Goal: Book appointment/travel/reservation

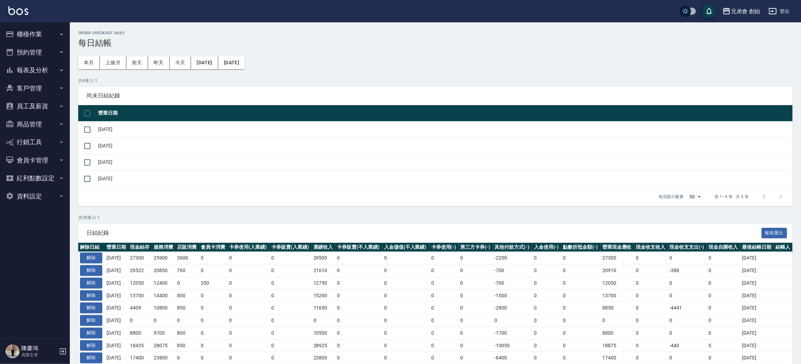
click at [41, 57] on button "預約管理" at bounding box center [35, 52] width 64 height 18
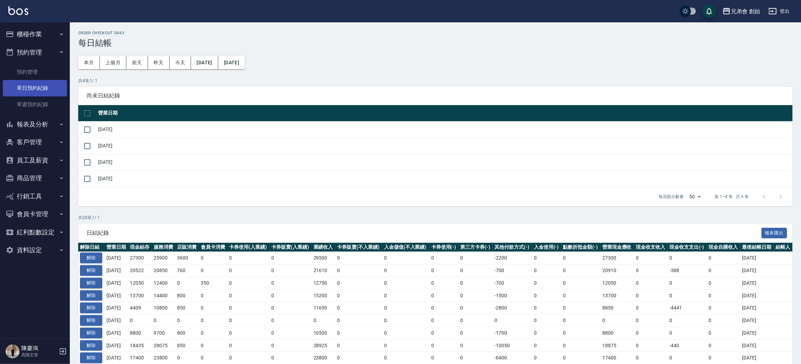
click at [41, 80] on link "單日預約紀錄" at bounding box center [35, 88] width 64 height 16
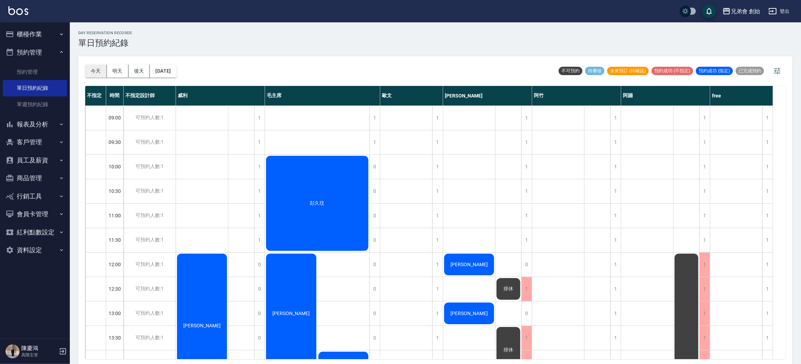
click at [92, 74] on button "今天" at bounding box center [96, 71] width 22 height 13
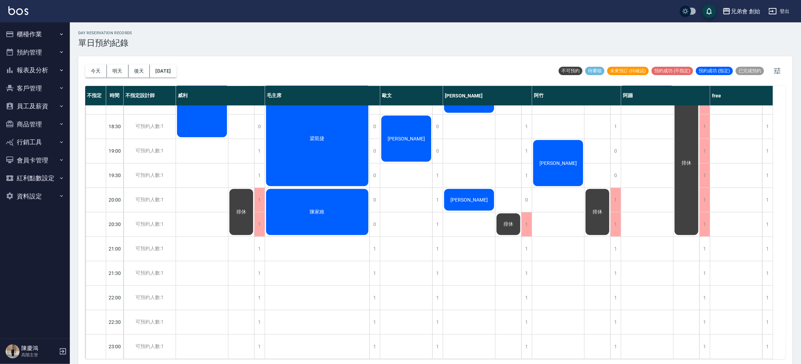
scroll to position [411, 0]
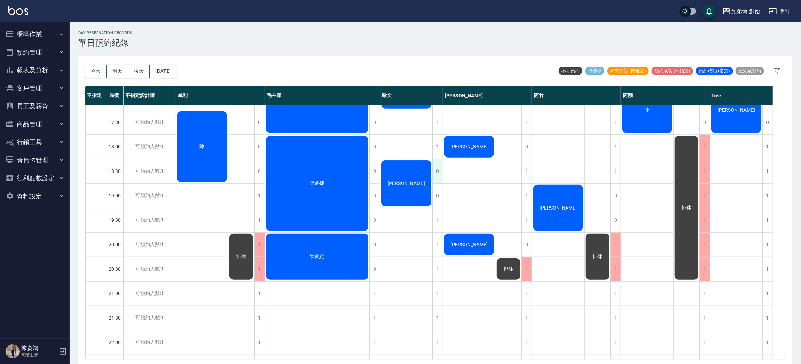
click at [434, 173] on div "0" at bounding box center [438, 171] width 10 height 24
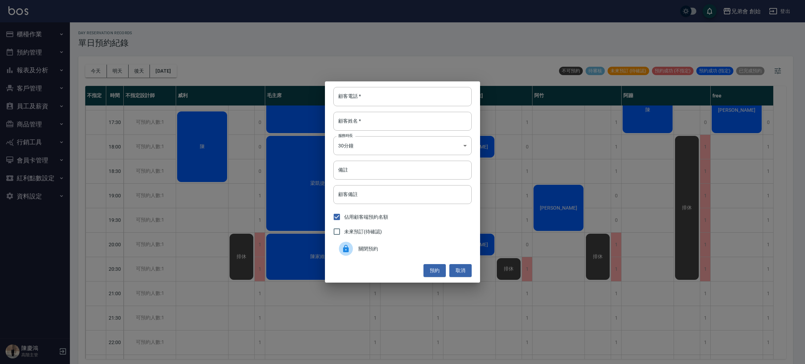
click at [400, 252] on span "關閉預約" at bounding box center [412, 248] width 108 height 7
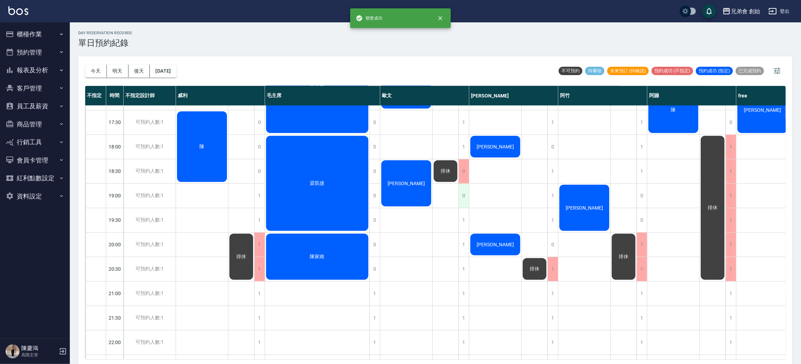
click at [466, 200] on div "0" at bounding box center [464, 196] width 10 height 24
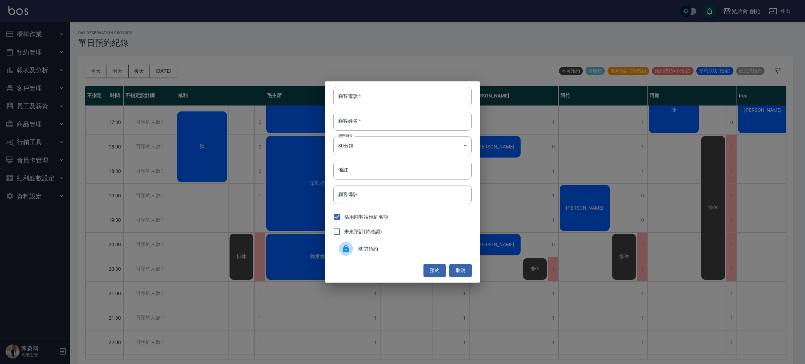
click at [377, 248] on span "關閉預約" at bounding box center [412, 248] width 108 height 7
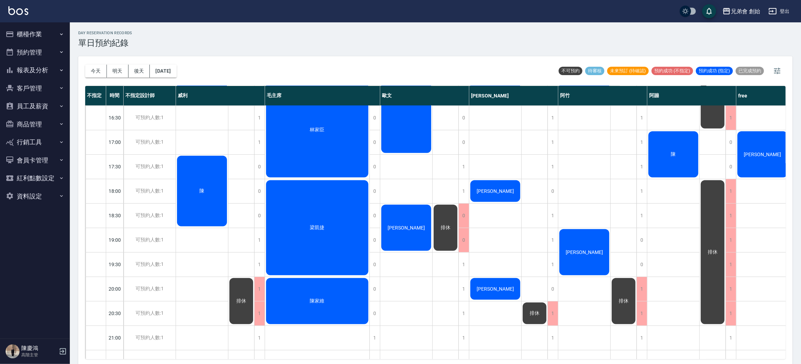
scroll to position [210, 0]
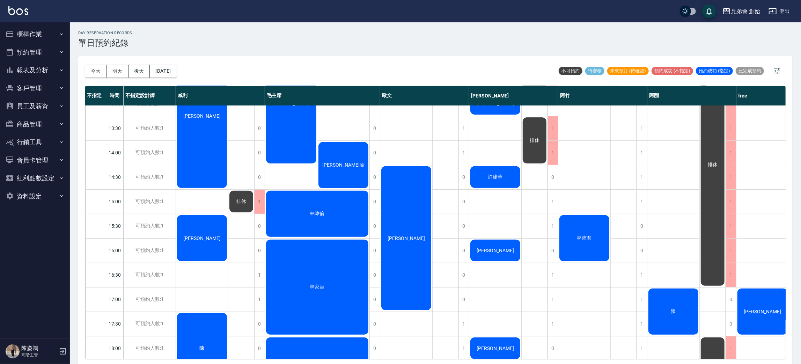
click at [415, 209] on div "范植鏵" at bounding box center [406, 238] width 52 height 146
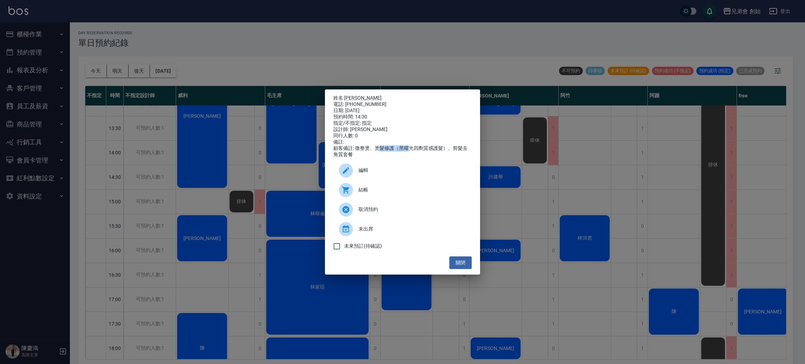
drag, startPoint x: 382, startPoint y: 150, endPoint x: 409, endPoint y: 148, distance: 27.3
click at [409, 148] on div "顧客備註: 微整燙、燙髮修護（黑曜光四劑質感護髮）、剪髮去角質套餐" at bounding box center [402, 151] width 138 height 13
click at [409, 56] on div "姓名: 范植鏵 電話: 0975259153 日期: 2025/09/10 預約時間: 14:30 指定/不指定: 指定 設計師: 歐文 同行人數: 0 備註…" at bounding box center [402, 182] width 805 height 364
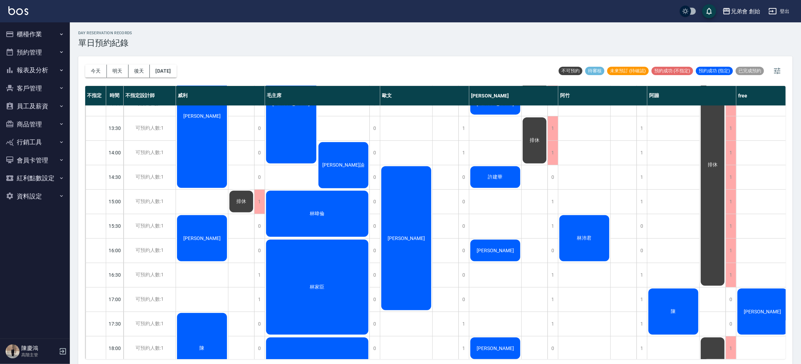
click at [404, 253] on div "范植鏵" at bounding box center [406, 238] width 52 height 146
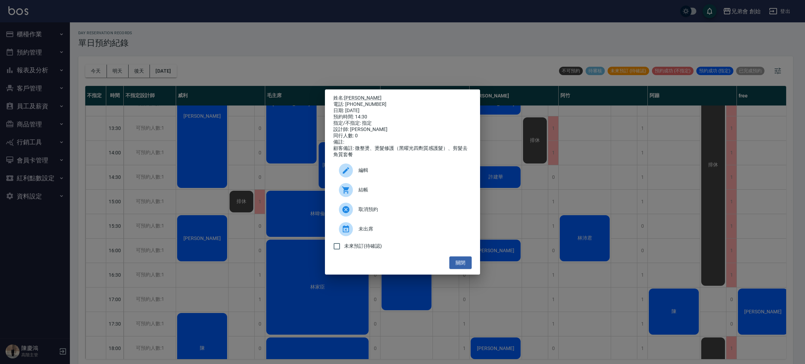
click at [404, 46] on div "姓名: 范植鏵 電話: 0975259153 日期: 2025/09/10 預約時間: 14:30 指定/不指定: 指定 設計師: 歐文 同行人數: 0 備註…" at bounding box center [402, 182] width 805 height 364
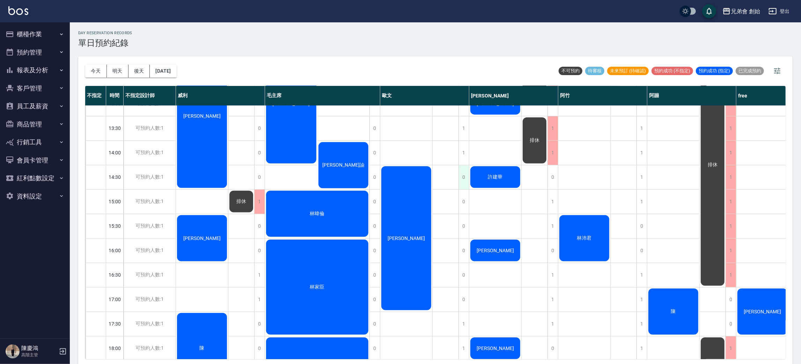
click at [462, 169] on div "0" at bounding box center [464, 177] width 10 height 24
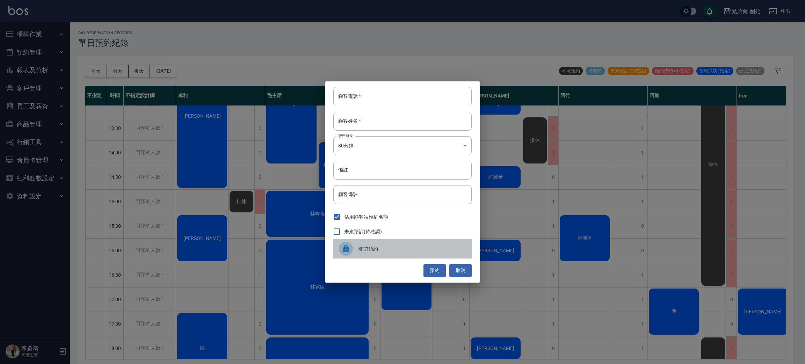
click at [387, 252] on span "關閉預約" at bounding box center [412, 248] width 108 height 7
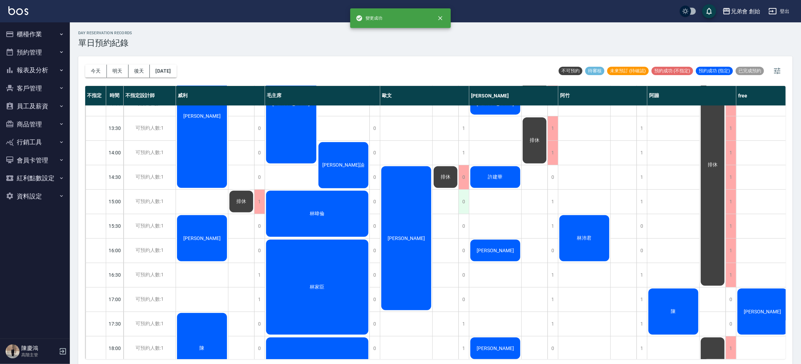
click at [462, 209] on div "0" at bounding box center [464, 202] width 10 height 24
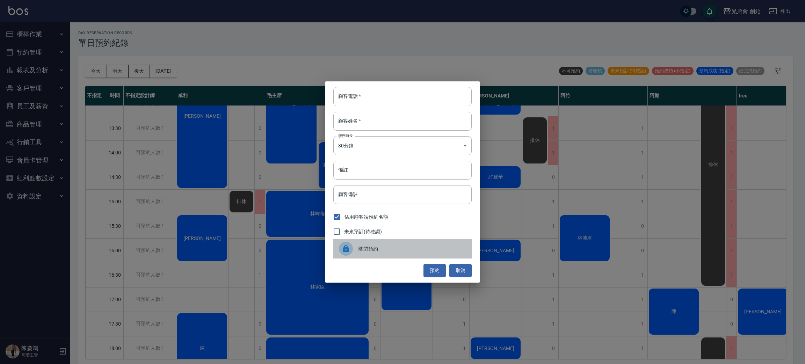
click at [424, 249] on span "關閉預約" at bounding box center [412, 248] width 108 height 7
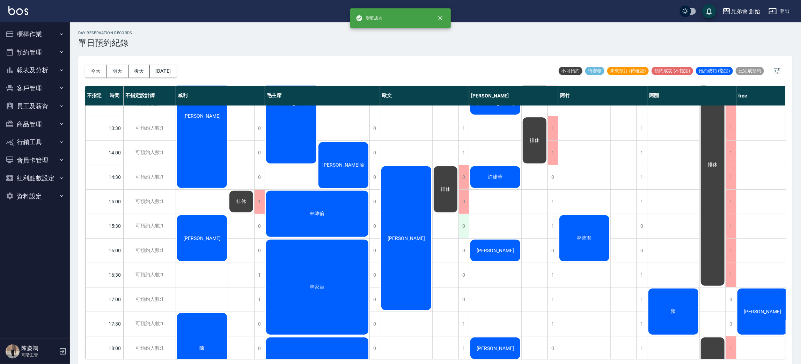
click at [463, 232] on div "0" at bounding box center [464, 226] width 10 height 24
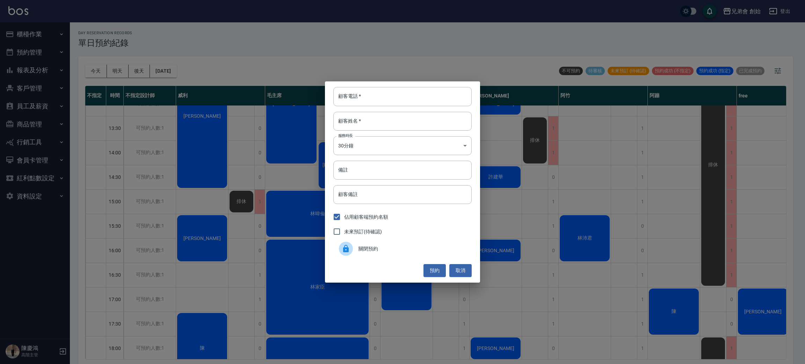
click at [407, 252] on span "關閉預約" at bounding box center [412, 248] width 108 height 7
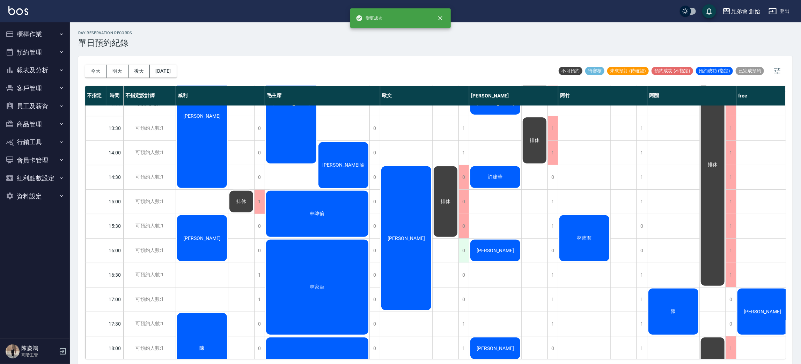
click at [468, 253] on div "0" at bounding box center [464, 251] width 10 height 24
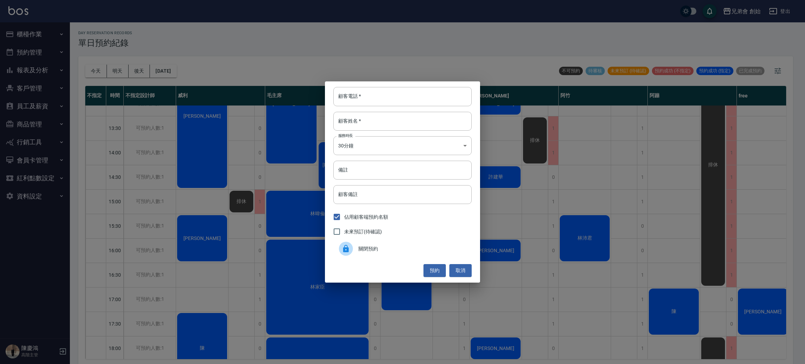
click at [424, 255] on div "關閉預約" at bounding box center [402, 249] width 138 height 20
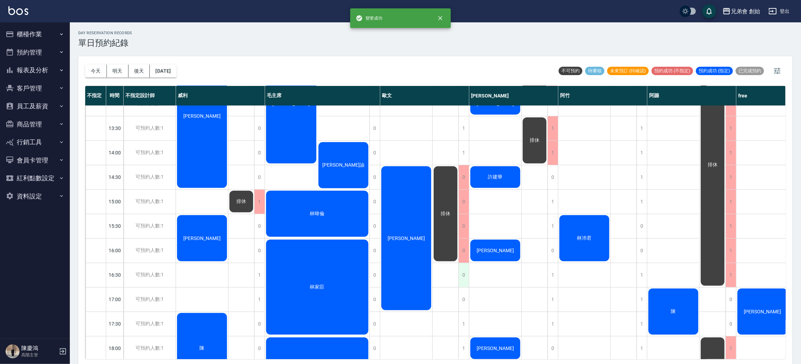
click at [464, 282] on div "0" at bounding box center [464, 275] width 10 height 24
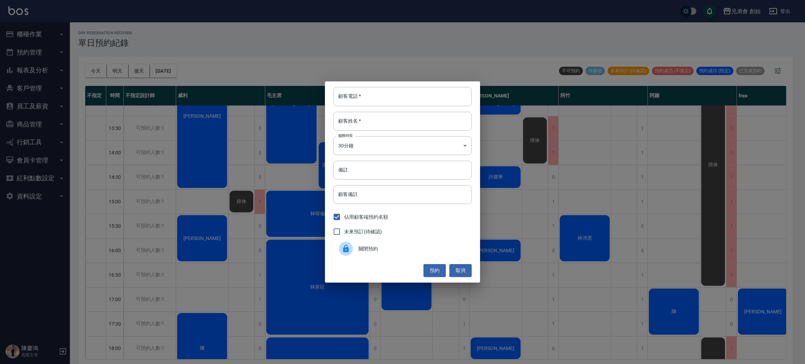
click at [399, 240] on div "關閉預約" at bounding box center [402, 249] width 138 height 20
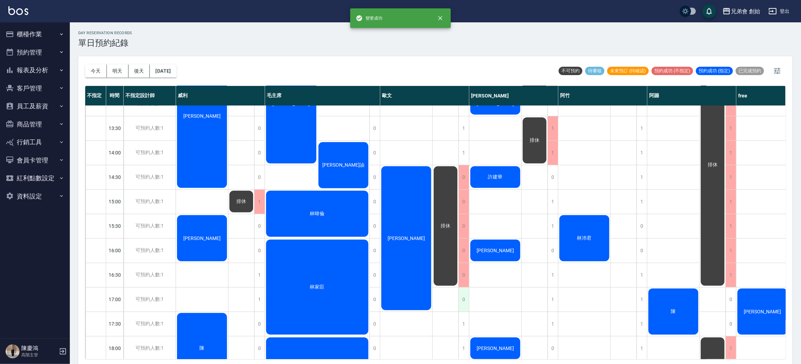
click at [464, 300] on div "0" at bounding box center [464, 300] width 10 height 24
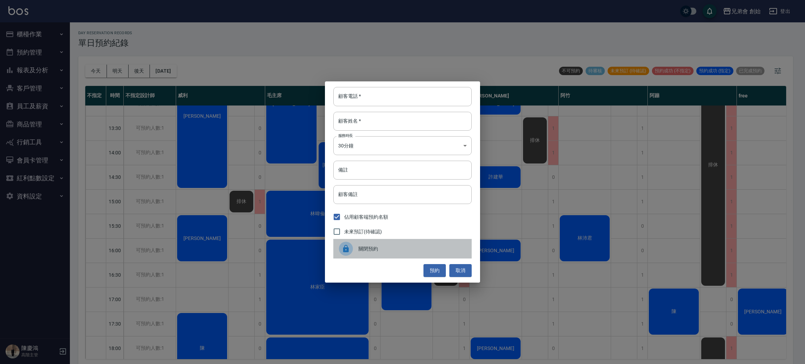
click at [386, 252] on div "關閉預約" at bounding box center [402, 249] width 138 height 20
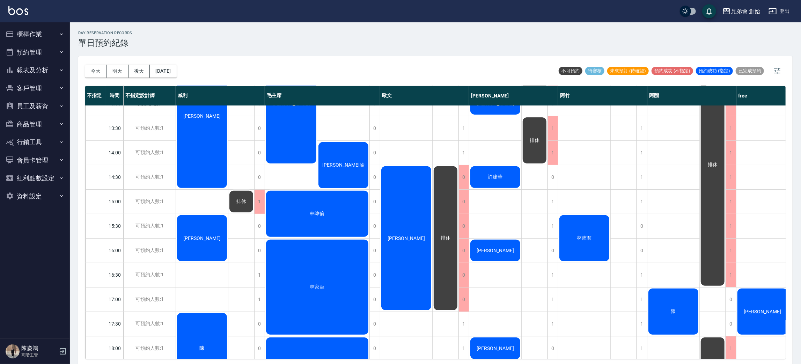
click at [587, 237] on span "林沛君" at bounding box center [584, 238] width 17 height 6
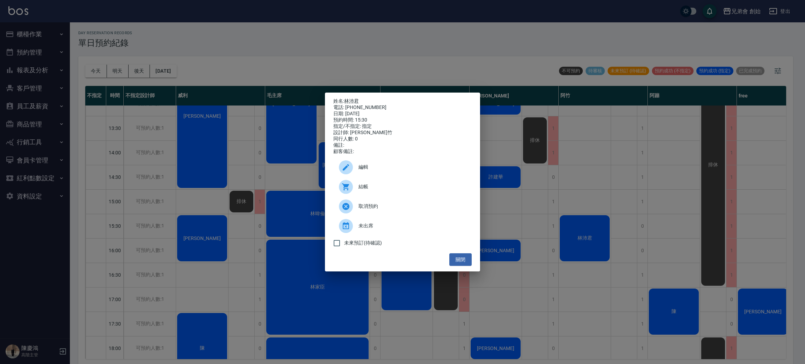
click at [587, 237] on div "姓名: 林沛君 電話: 0930029277 日期: 2025/09/10 預約時間: 15:30 指定/不指定: 指定 設計師: 阿竹 同行人數: 0 備註…" at bounding box center [402, 182] width 805 height 364
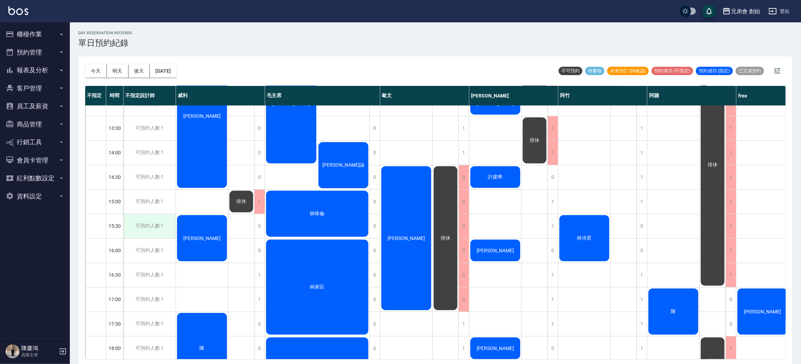
click at [158, 223] on div "可預約人數:1" at bounding box center [150, 226] width 52 height 24
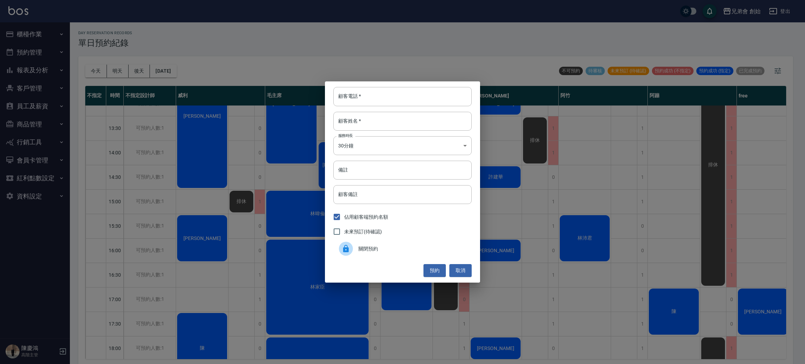
click at [345, 248] on icon at bounding box center [346, 248] width 6 height 7
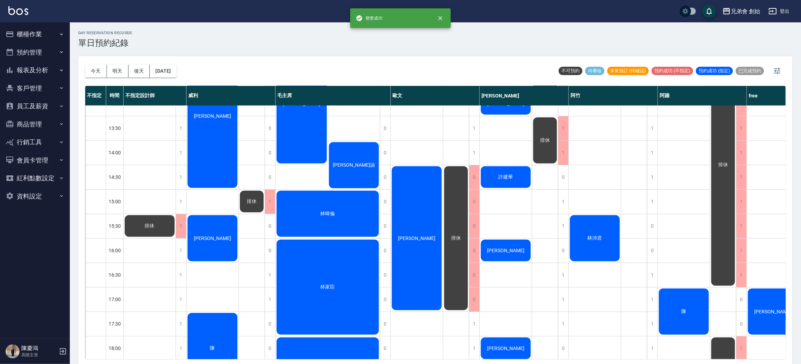
click at [187, 254] on div "吳旭峰" at bounding box center [213, 238] width 52 height 48
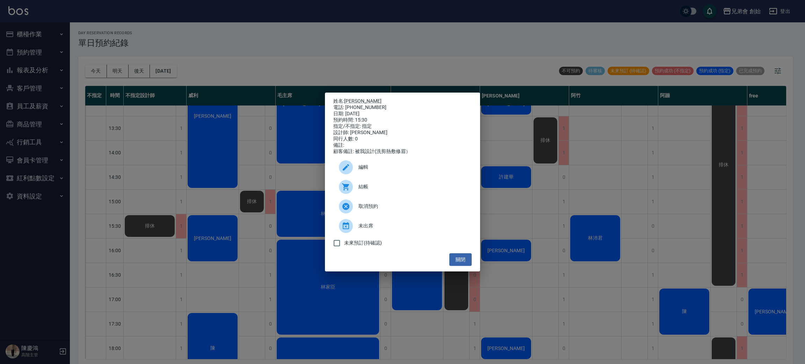
click at [202, 177] on div "姓名: 吳旭峰 電話: 0972988964 日期: 2025/09/10 預約時間: 15:30 指定/不指定: 指定 設計師: 威利 同行人數: 0 備註…" at bounding box center [402, 182] width 805 height 364
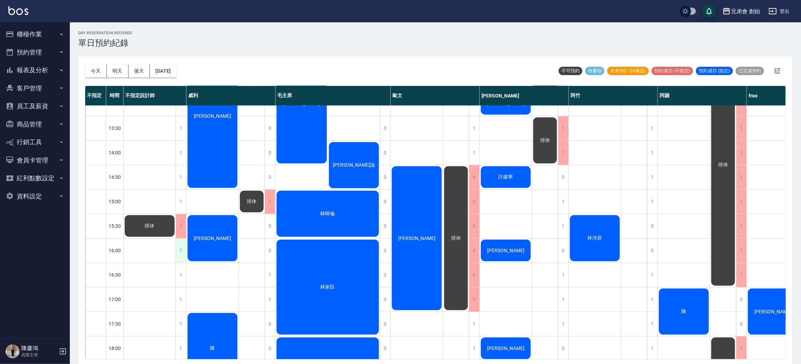
click at [177, 254] on div "1" at bounding box center [181, 251] width 10 height 24
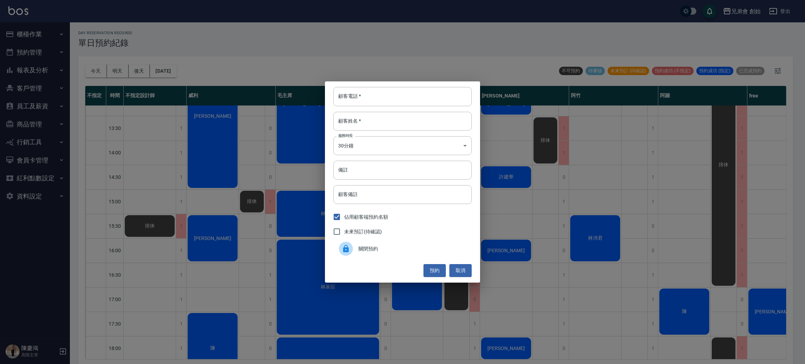
click at [363, 251] on span "關閉預約" at bounding box center [412, 248] width 108 height 7
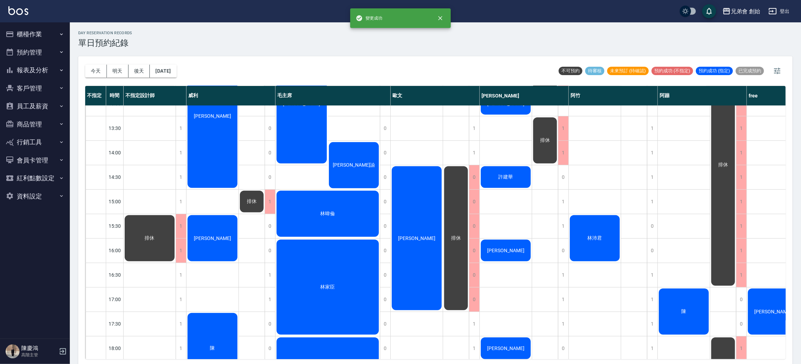
scroll to position [367, 0]
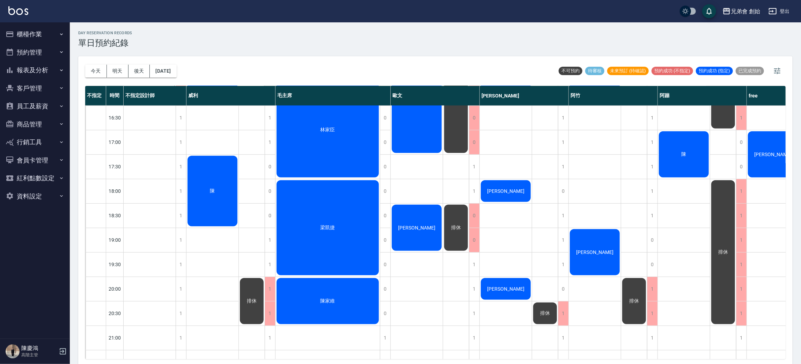
click at [461, 244] on div "排休" at bounding box center [456, 228] width 26 height 48
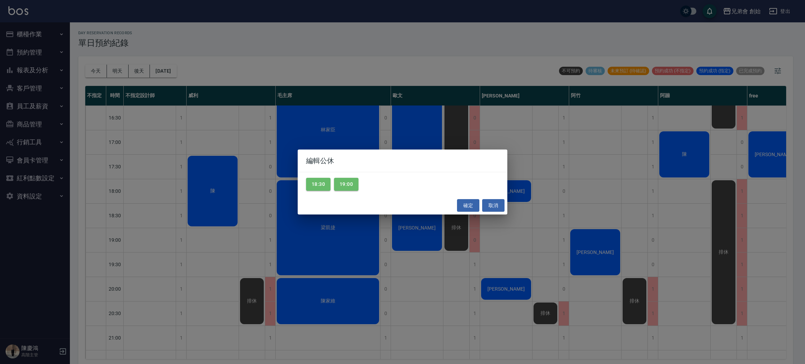
click at [290, 244] on div "編輯公休 18:30 19:00 確定 取消" at bounding box center [402, 182] width 805 height 364
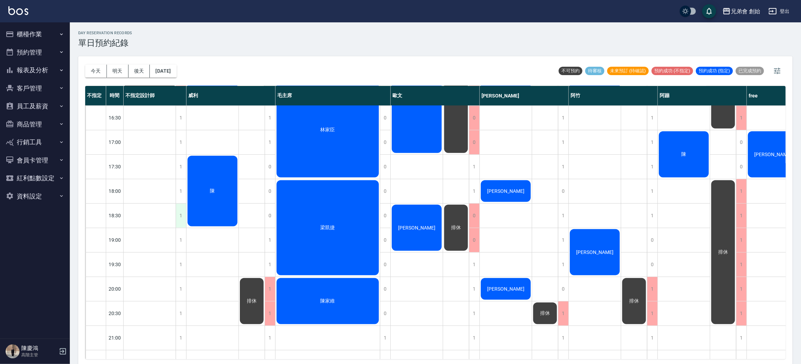
click at [176, 215] on div "1" at bounding box center [181, 216] width 10 height 24
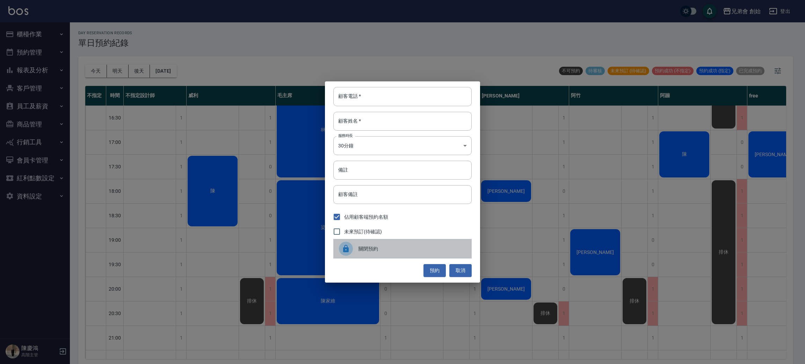
click at [361, 243] on div "關閉預約" at bounding box center [402, 249] width 138 height 20
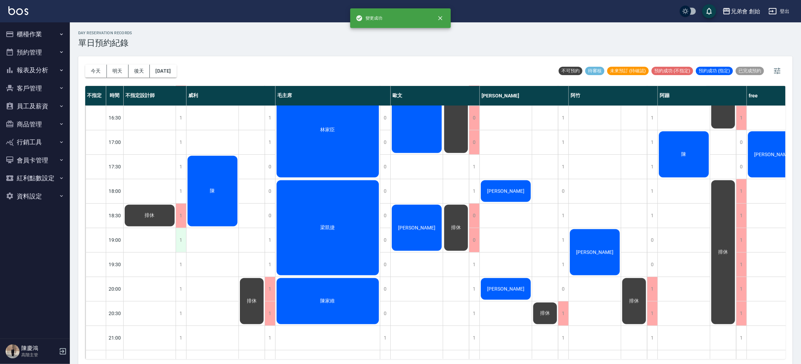
click at [186, 242] on div "1" at bounding box center [181, 240] width 10 height 24
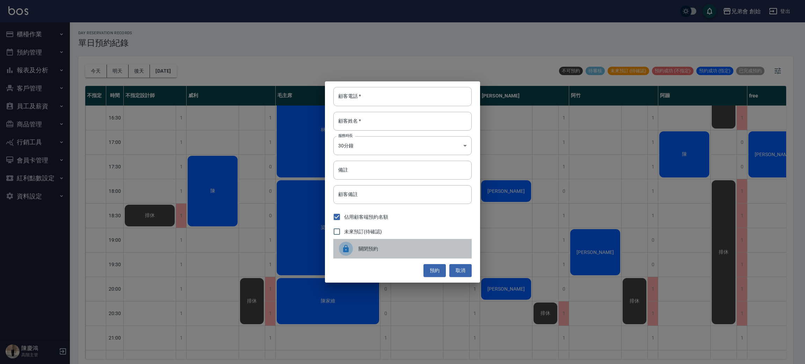
click at [387, 248] on span "關閉預約" at bounding box center [412, 248] width 108 height 7
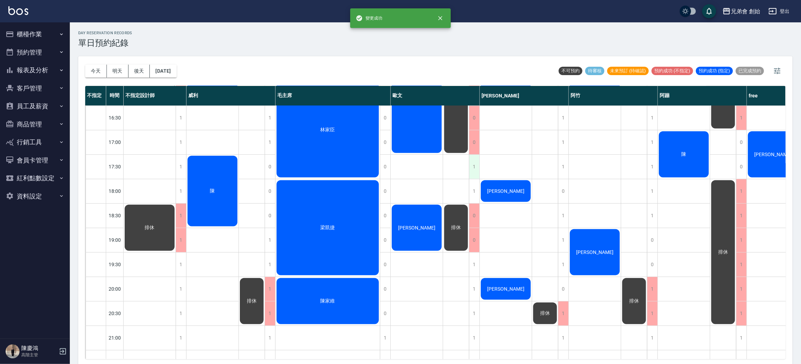
click at [473, 166] on div "1" at bounding box center [474, 167] width 10 height 24
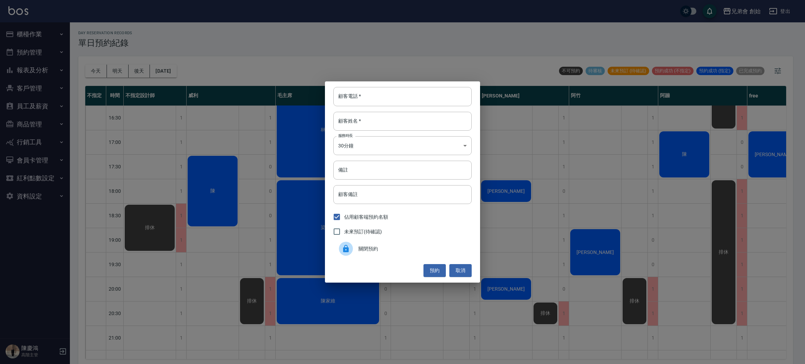
click at [395, 251] on span "關閉預約" at bounding box center [412, 248] width 108 height 7
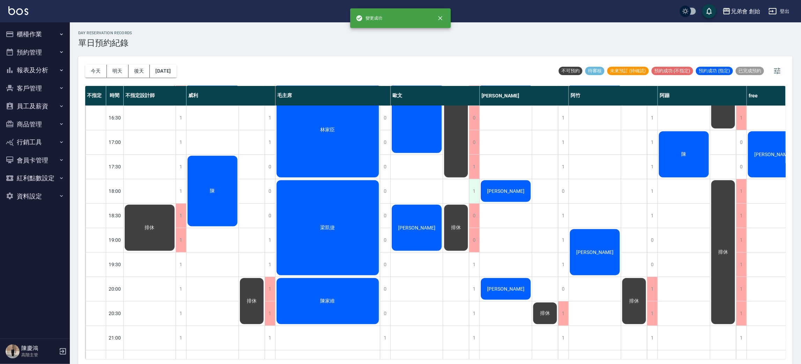
click at [476, 196] on div "1" at bounding box center [474, 191] width 10 height 24
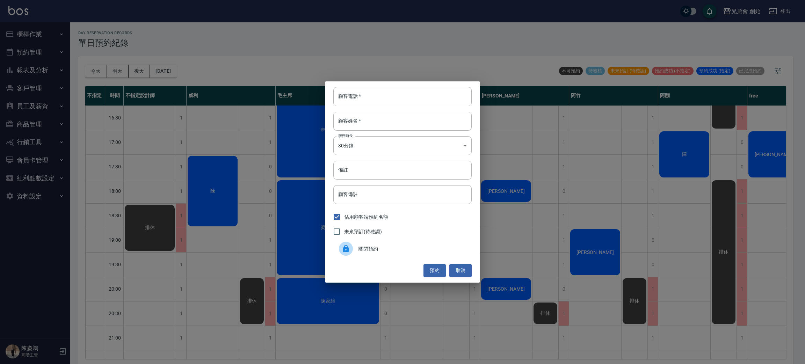
click at [392, 244] on div "關閉預約" at bounding box center [402, 249] width 138 height 20
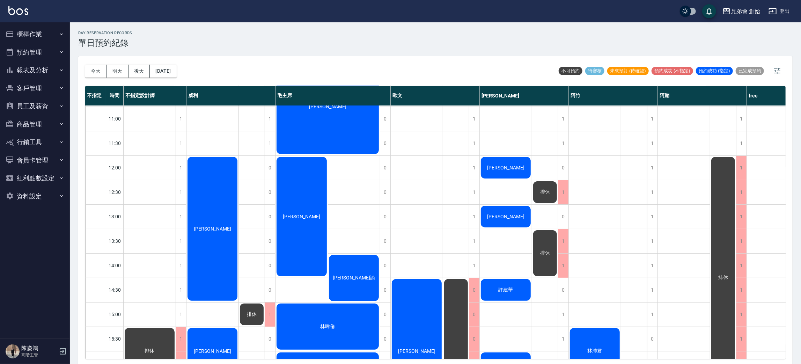
scroll to position [0, 0]
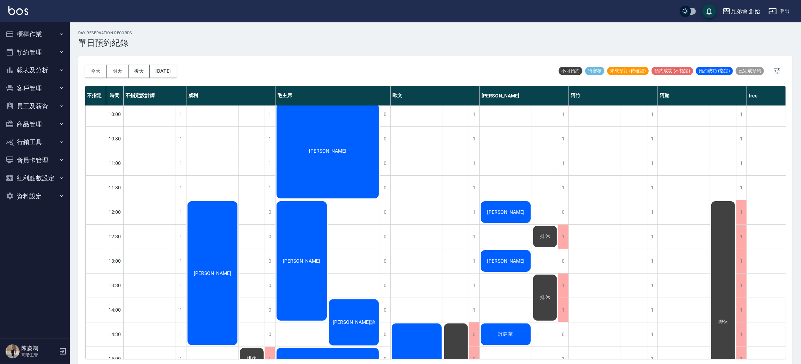
drag, startPoint x: 454, startPoint y: 356, endPoint x: 433, endPoint y: 389, distance: 39.3
click at [433, 364] on html "兄弟會 創始 登出 櫃檯作業 打帳單 帳單列表 掛單列表 座位開單 營業儀表板 現金收支登錄 高階收支登錄 材料自購登錄 每日結帳 排班表 現場電腦打卡 掃碼…" at bounding box center [400, 183] width 801 height 366
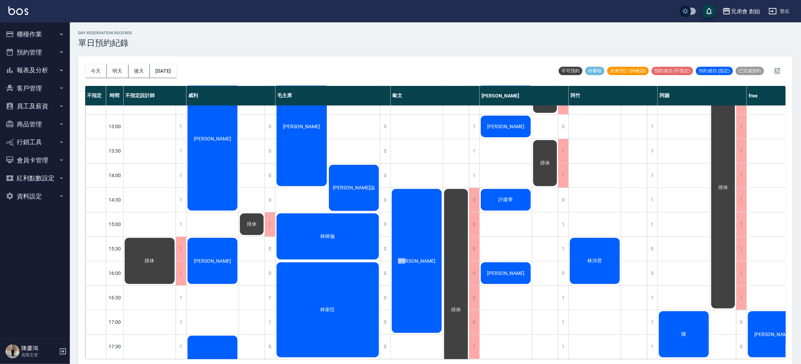
drag, startPoint x: 97, startPoint y: 73, endPoint x: 420, endPoint y: 208, distance: 350.0
click at [97, 73] on button "今天" at bounding box center [96, 71] width 22 height 13
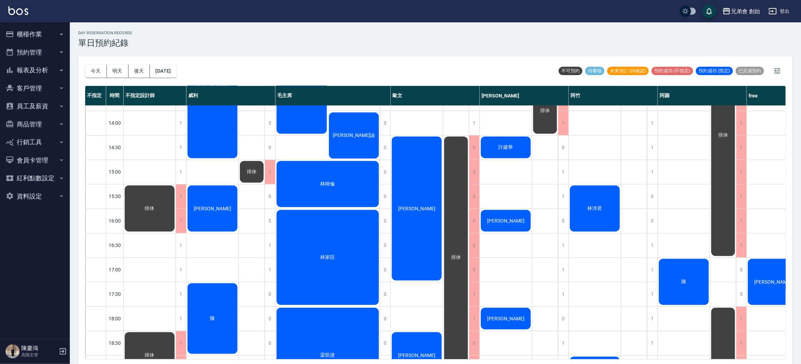
click at [419, 50] on div "day Reservation records 單日預約紀錄 今天 明天 後天 2025/09/10 不可預約 待審核 未來預訂 (待確認) 預約成功 (不指…" at bounding box center [436, 194] width 732 height 344
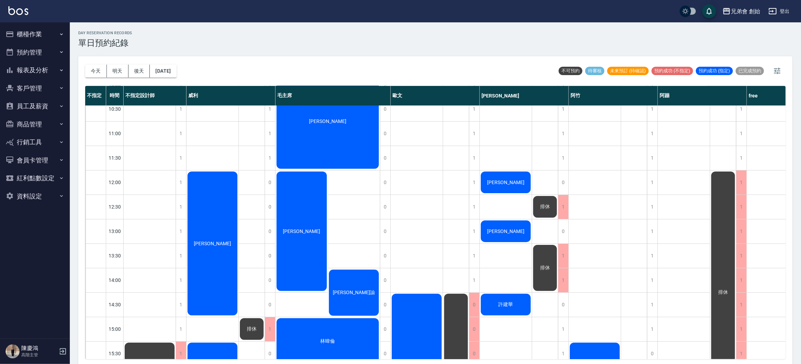
scroll to position [0, 0]
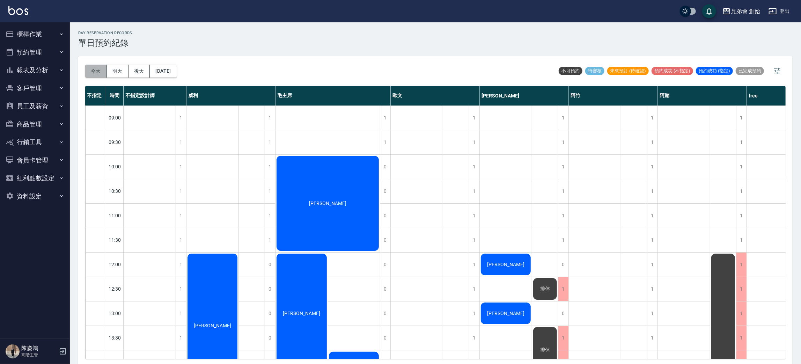
click at [101, 75] on button "今天" at bounding box center [96, 71] width 22 height 13
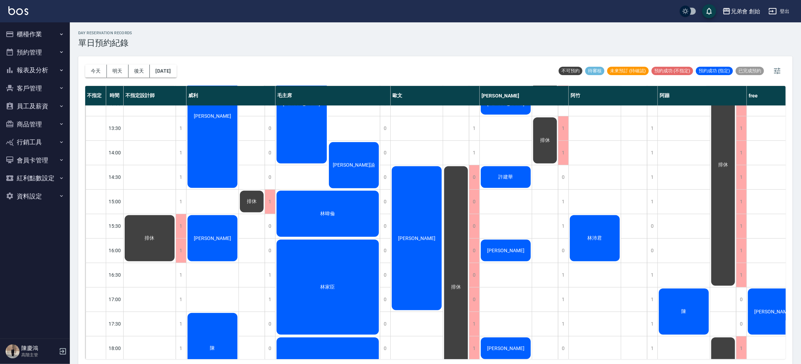
scroll to position [367, 0]
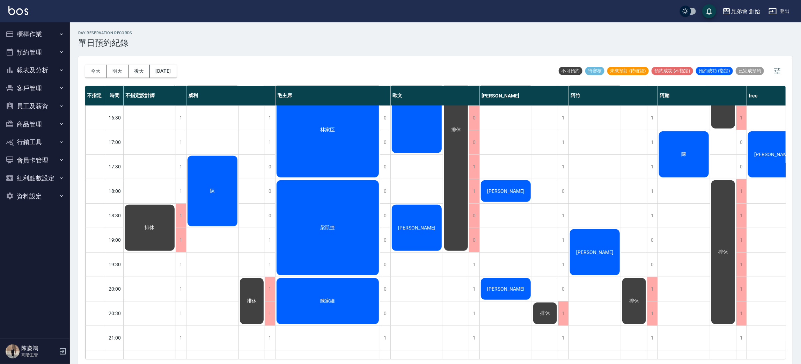
click at [426, 219] on div "呂智龍" at bounding box center [417, 228] width 52 height 48
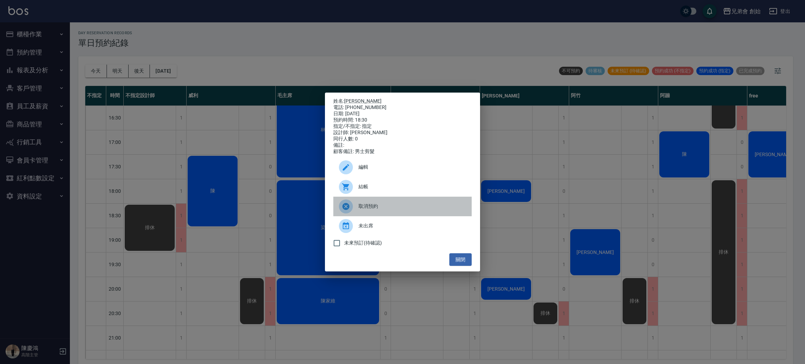
click at [373, 208] on span "取消預約" at bounding box center [412, 206] width 108 height 7
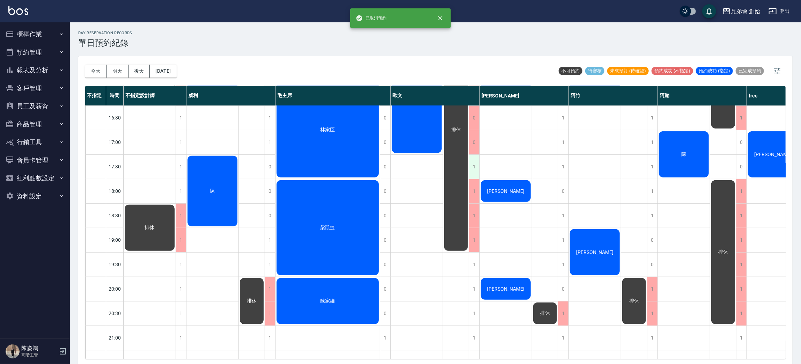
click at [471, 165] on div "1" at bounding box center [474, 167] width 10 height 24
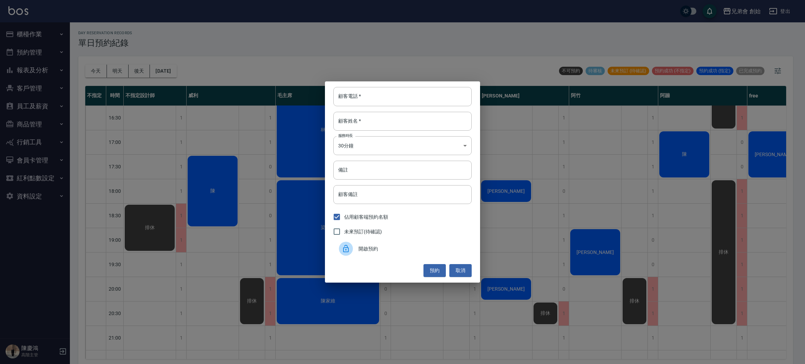
click at [367, 259] on div "顧客電話   * 顧客電話   * 顧客姓名   * 顧客姓名   * 服務時長 30分鐘 1 服務時長 備註 備註 顧客備註 顧客備註 佔用顧客端預約名額 …" at bounding box center [402, 181] width 155 height 201
click at [369, 247] on span "開啟預約" at bounding box center [412, 248] width 108 height 7
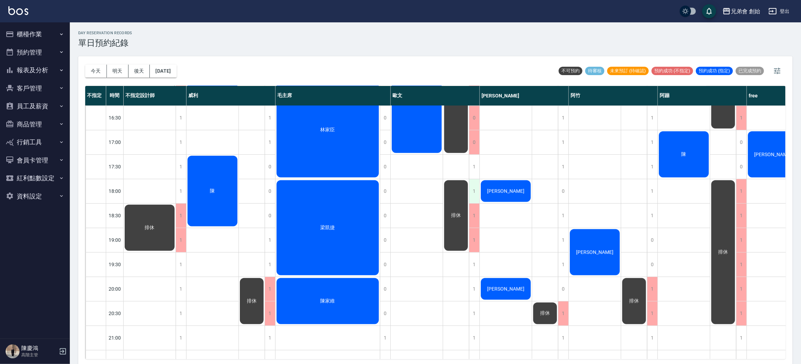
click at [470, 191] on div "1" at bounding box center [474, 191] width 10 height 24
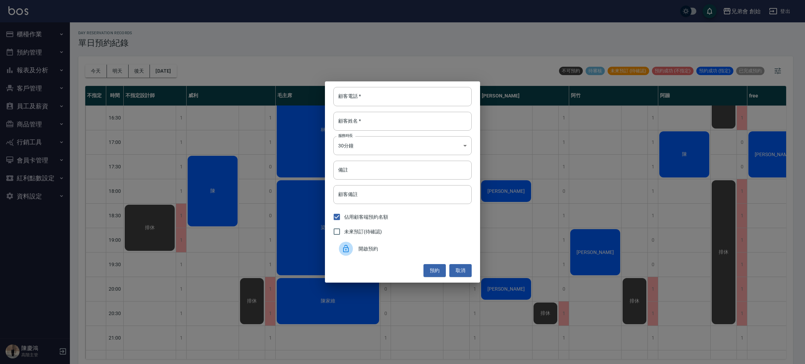
click at [384, 252] on span "開啟預約" at bounding box center [412, 248] width 108 height 7
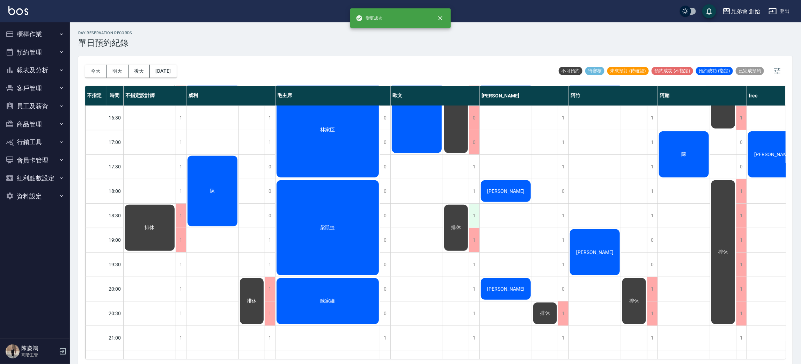
click at [477, 215] on div "1" at bounding box center [474, 216] width 10 height 24
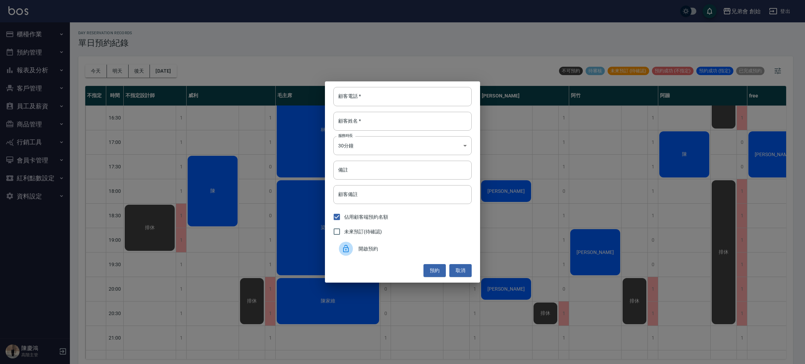
click at [369, 260] on div "顧客電話   * 顧客電話   * 顧客姓名   * 顧客姓名   * 服務時長 30分鐘 1 服務時長 備註 備註 顧客備註 顧客備註 佔用顧客端預約名額 …" at bounding box center [402, 181] width 155 height 201
click at [369, 253] on div "開啟預約" at bounding box center [402, 249] width 138 height 20
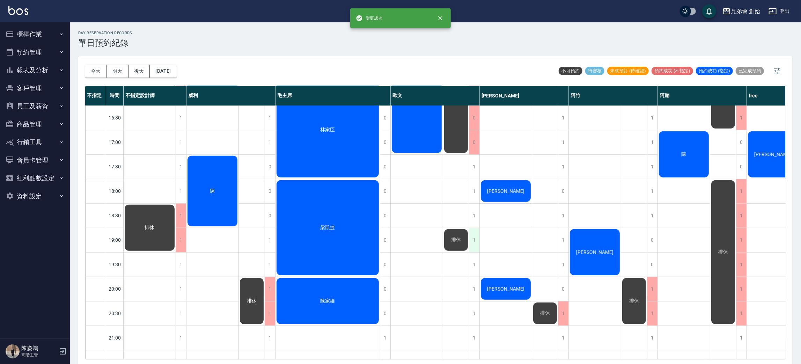
click at [471, 243] on div "1" at bounding box center [474, 240] width 10 height 24
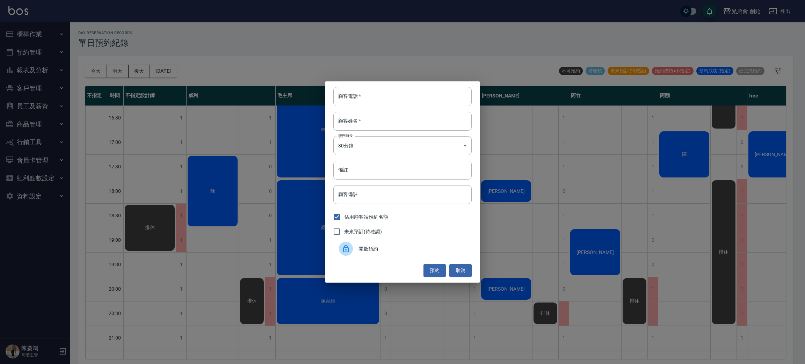
click at [393, 245] on div "開啟預約" at bounding box center [402, 249] width 138 height 20
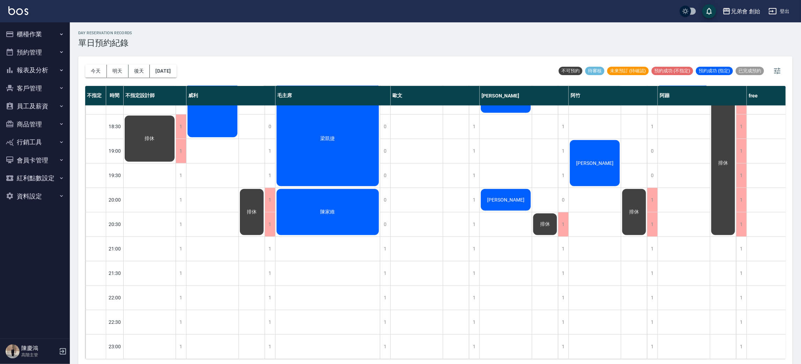
scroll to position [359, 0]
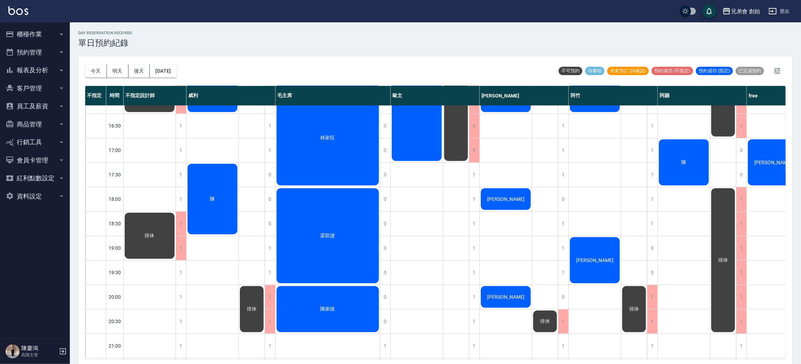
click at [144, 237] on span "排休" at bounding box center [150, 236] width 13 height 6
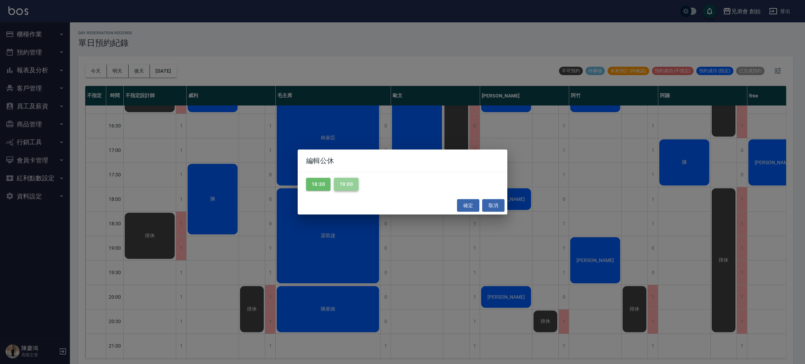
click at [351, 182] on button "19:00" at bounding box center [346, 184] width 24 height 13
click at [327, 183] on button "18:30" at bounding box center [318, 184] width 24 height 13
click at [467, 208] on button "確定" at bounding box center [468, 205] width 22 height 13
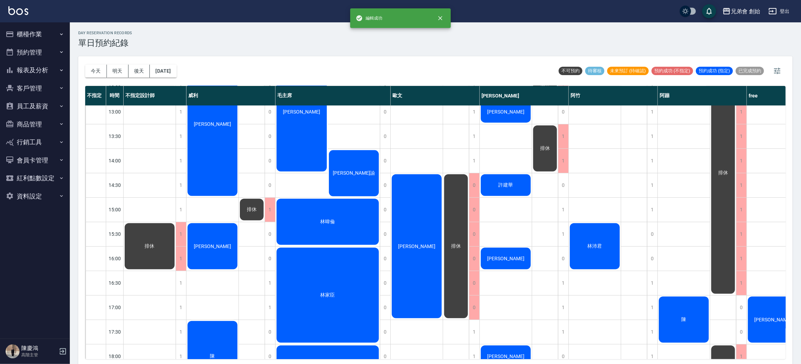
scroll to position [254, 0]
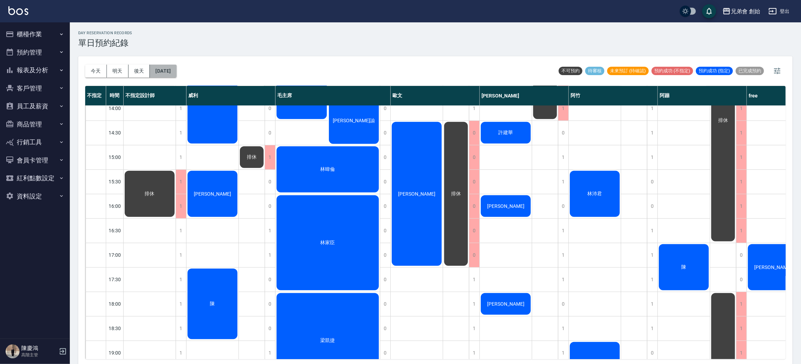
click at [174, 68] on button "[DATE]" at bounding box center [163, 71] width 27 height 13
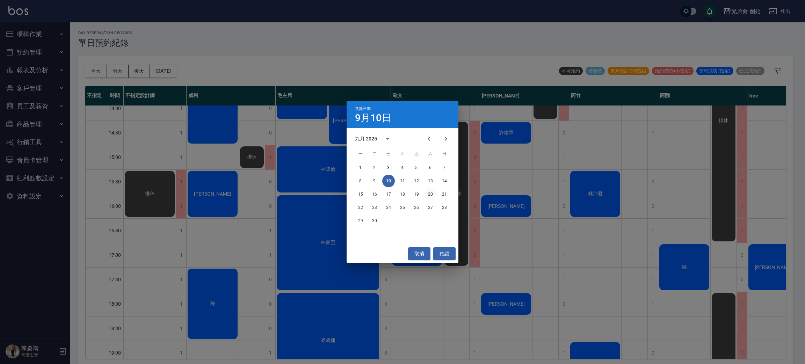
click at [430, 196] on button "20" at bounding box center [430, 194] width 13 height 13
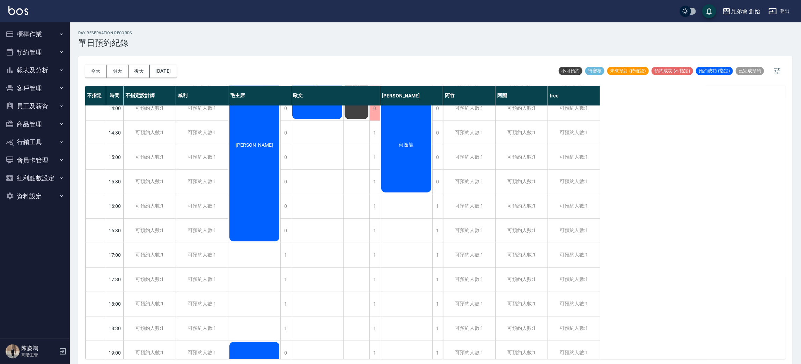
scroll to position [149, 0]
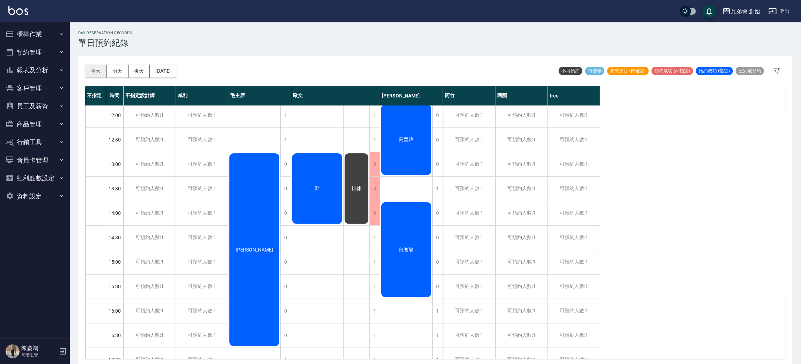
click at [93, 73] on button "今天" at bounding box center [96, 71] width 22 height 13
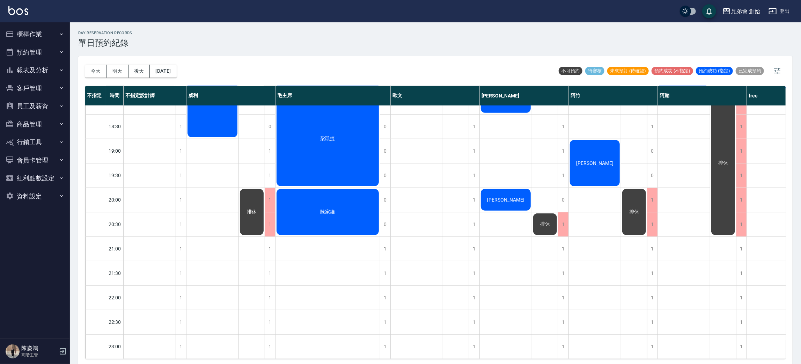
scroll to position [359, 0]
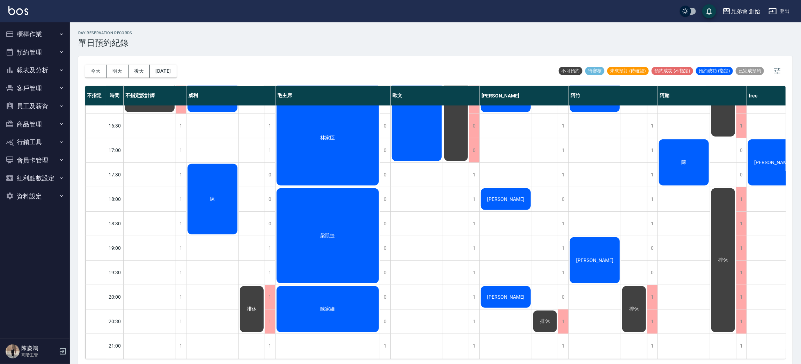
click at [217, 172] on div "陳" at bounding box center [213, 199] width 52 height 73
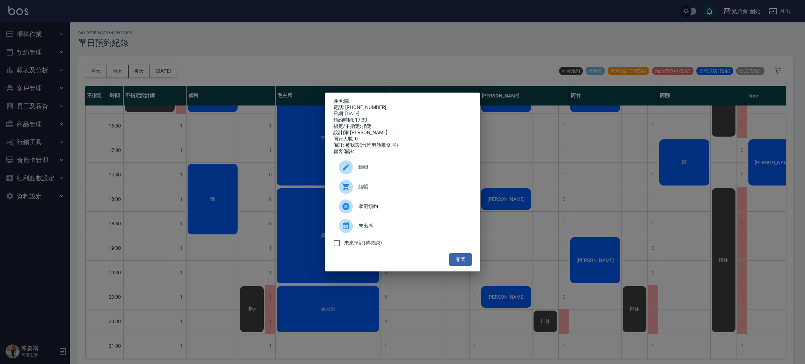
click at [217, 170] on div "姓名: 陳 電話: 0988022561 日期: 2025/09/10 預約時間: 17:30 指定/不指定: 指定 設計師: 威利 同行人數: 0 備註: …" at bounding box center [402, 182] width 805 height 364
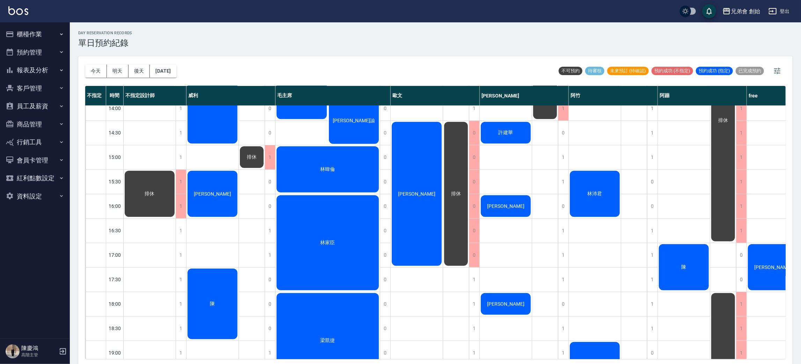
scroll to position [149, 0]
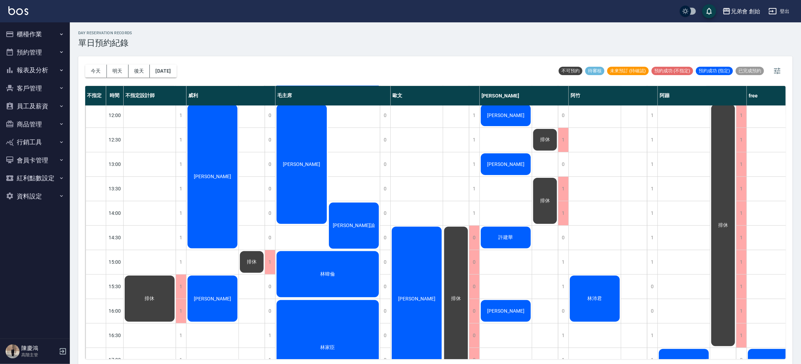
click at [209, 198] on div "[PERSON_NAME]" at bounding box center [213, 176] width 52 height 146
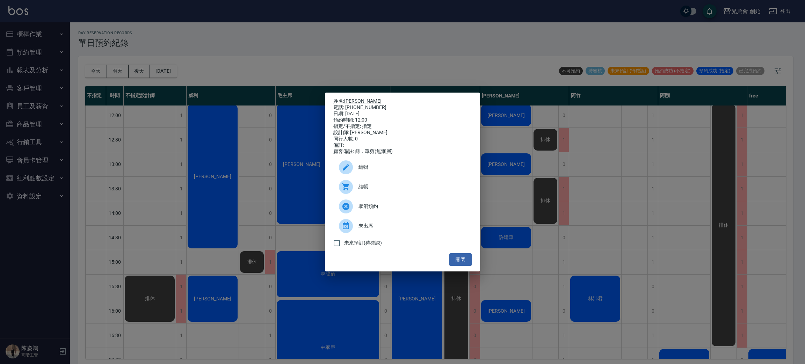
click at [209, 198] on div "姓名: 楊庭碩 電話: 0917881975 日期: 2025/09/10 預約時間: 12:00 指定/不指定: 指定 設計師: 威利 同行人數: 0 備註…" at bounding box center [402, 182] width 805 height 364
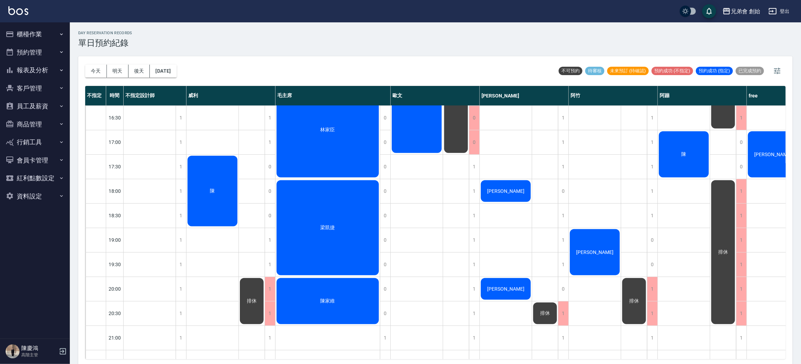
scroll to position [419, 0]
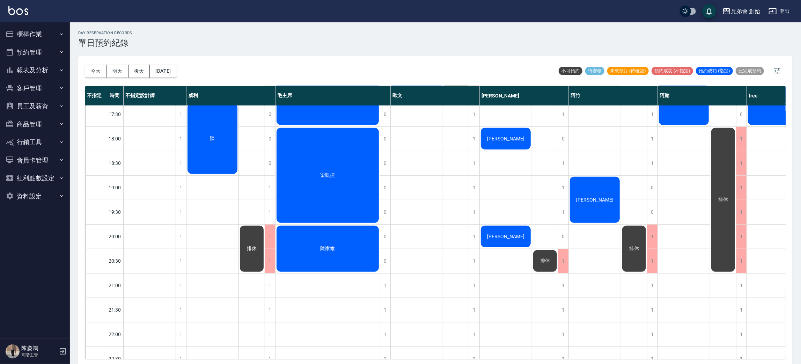
click at [332, 198] on div "梁凱捷" at bounding box center [328, 175] width 104 height 97
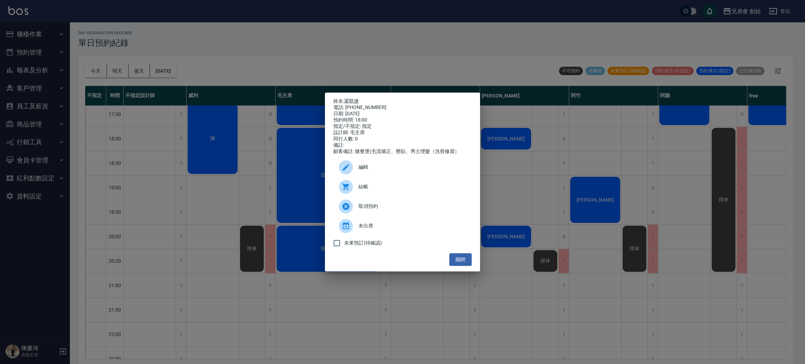
click at [284, 210] on div "姓名: 梁凱捷 電話: 0955115365 日期: 2025/09/10 預約時間: 18:00 指定/不指定: 指定 設計師: 毛主席 同行人數: 0 備…" at bounding box center [402, 182] width 805 height 364
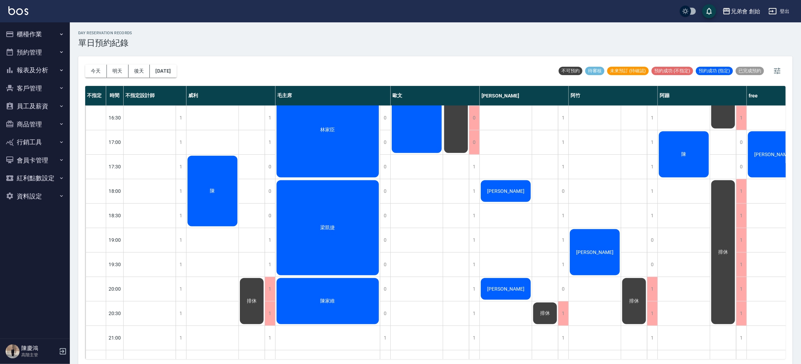
scroll to position [262, 0]
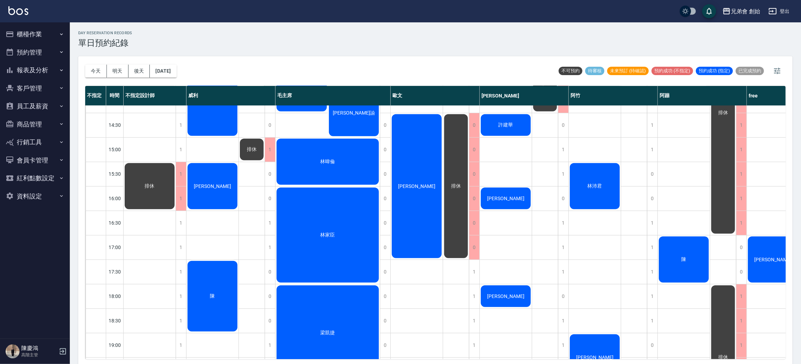
click at [321, 245] on div "林家臣" at bounding box center [328, 235] width 104 height 97
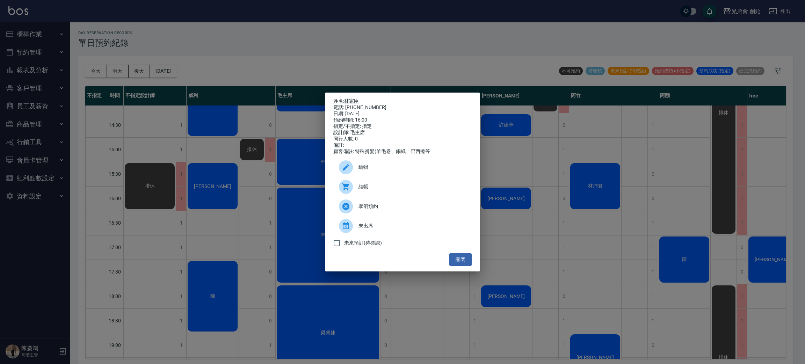
click at [250, 238] on div "姓名: 林家臣 電話: 0971218193 日期: 2025/09/10 預約時間: 16:00 指定/不指定: 指定 設計師: 毛主席 同行人數: 0 備…" at bounding box center [402, 182] width 805 height 364
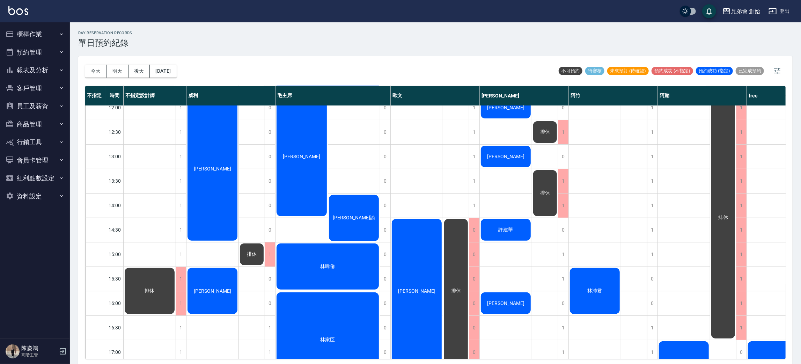
scroll to position [52, 0]
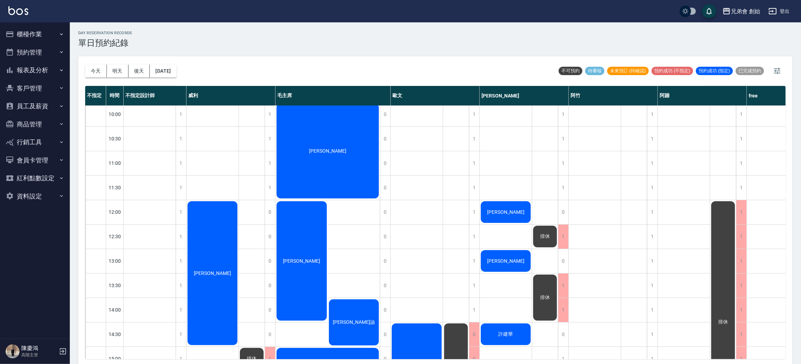
click at [315, 237] on div "[PERSON_NAME]" at bounding box center [302, 261] width 52 height 122
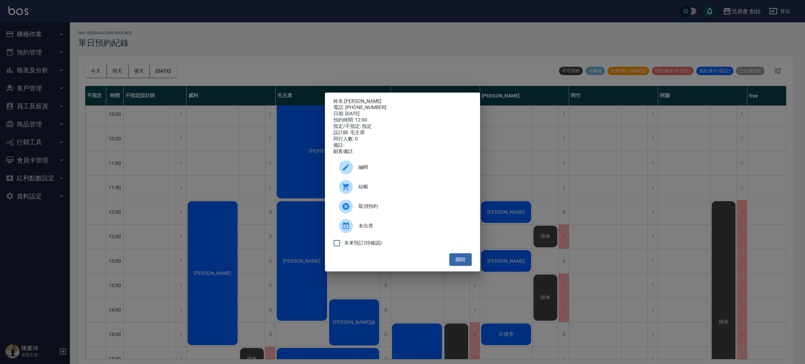
click at [268, 247] on div "姓名: 李嘉裕 電話: 0917277328 日期: 2025/09/10 預約時間: 12:00 指定/不指定: 指定 設計師: 毛主席 同行人數: 0 備…" at bounding box center [402, 182] width 805 height 364
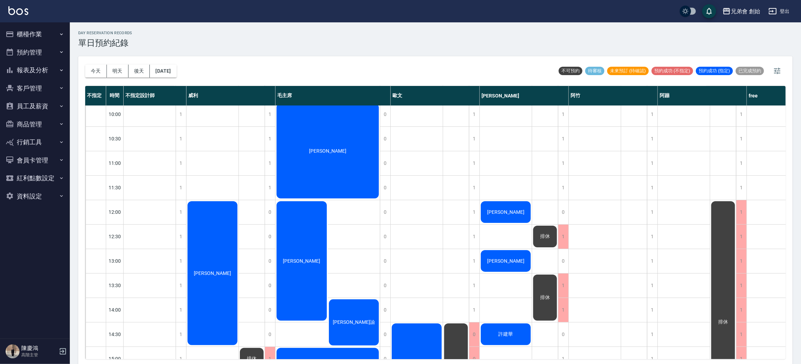
click at [293, 138] on div "彭久玟" at bounding box center [328, 150] width 104 height 97
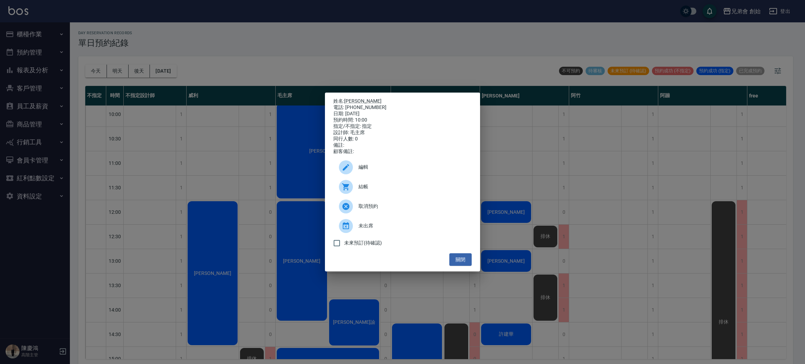
click at [242, 166] on div "姓名: 彭久玟 電話: 0930027271 日期: 2025/09/10 預約時間: 10:00 指定/不指定: 指定 設計師: 毛主席 同行人數: 0 備…" at bounding box center [402, 182] width 805 height 364
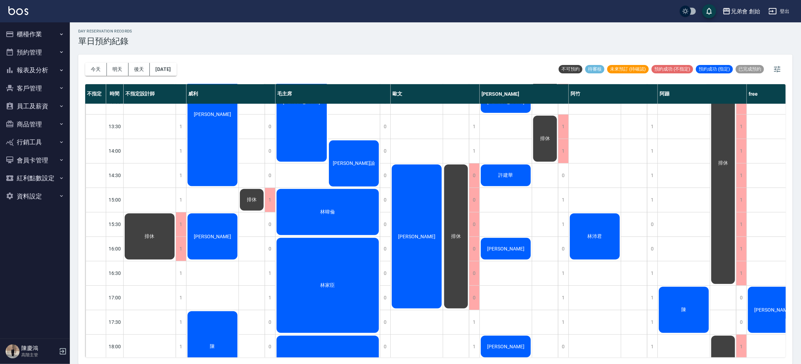
scroll to position [314, 0]
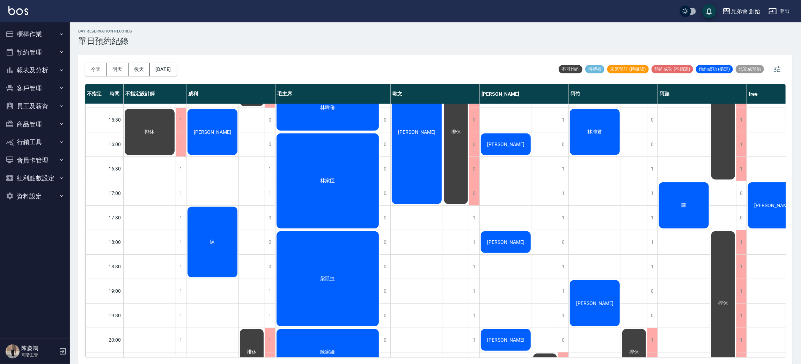
click at [330, 183] on span "林家臣" at bounding box center [327, 181] width 17 height 6
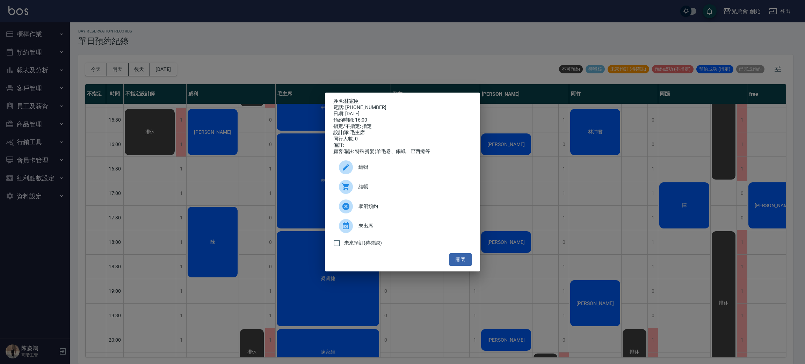
drag, startPoint x: 233, startPoint y: 171, endPoint x: 231, endPoint y: 180, distance: 8.6
click at [231, 180] on div "姓名: 林家臣 電話: 0971218193 日期: 2025/09/10 預約時間: 16:00 指定/不指定: 指定 設計師: 毛主席 同行人數: 0 備…" at bounding box center [402, 182] width 805 height 364
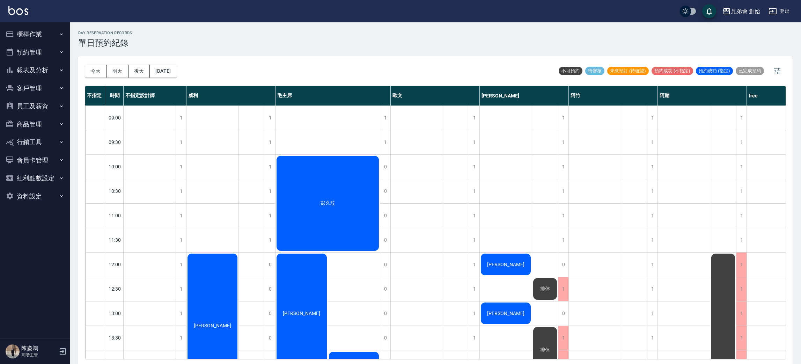
scroll to position [2, 0]
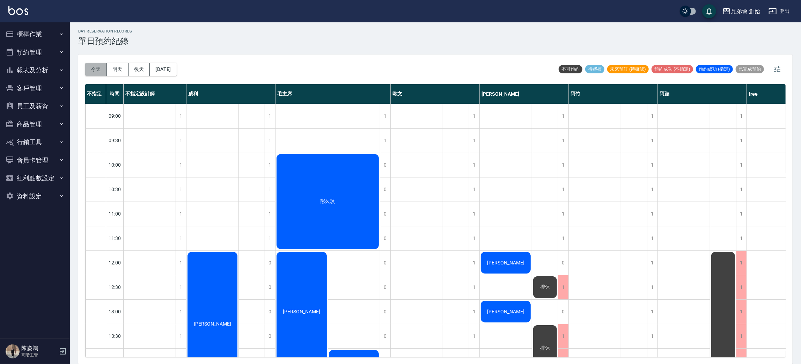
click at [100, 64] on button "今天" at bounding box center [96, 69] width 22 height 13
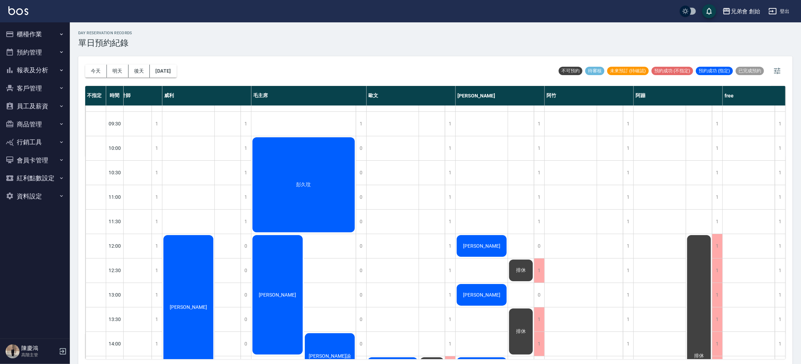
scroll to position [281, 27]
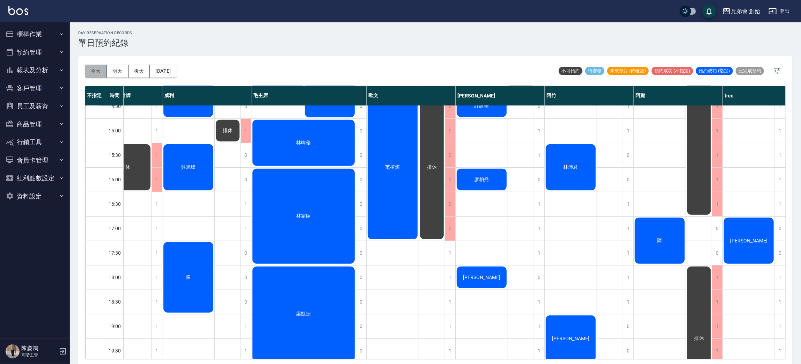
click at [95, 75] on button "今天" at bounding box center [96, 71] width 22 height 13
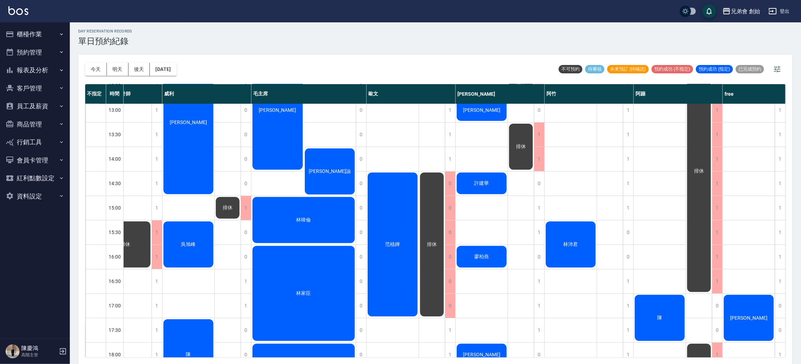
scroll to position [149, 27]
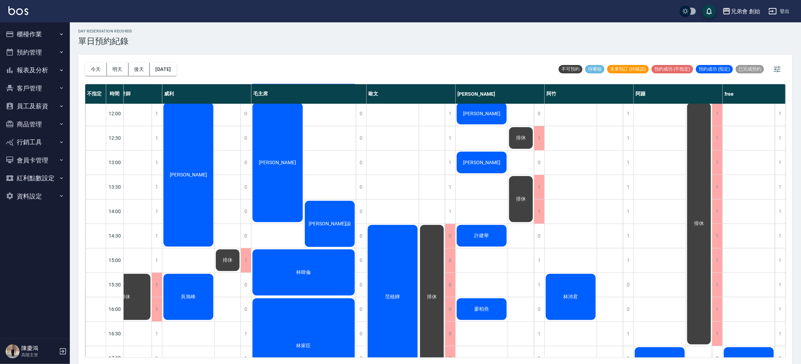
click at [114, 77] on div "[DATE] [DATE] [DATE] [DATE]" at bounding box center [131, 70] width 92 height 30
click at [117, 71] on button "明天" at bounding box center [118, 69] width 22 height 13
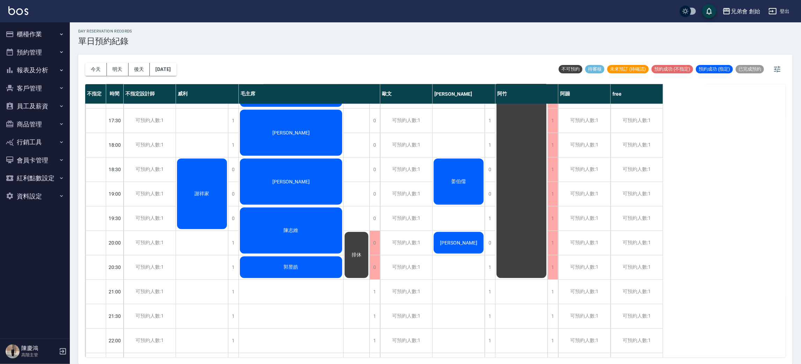
scroll to position [359, 0]
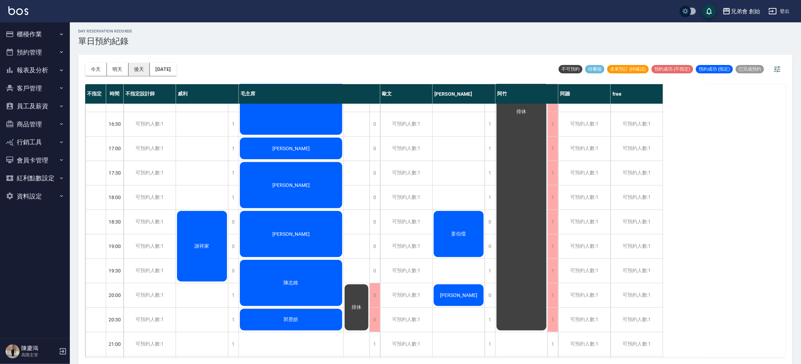
click at [132, 70] on button "後天" at bounding box center [140, 69] width 22 height 13
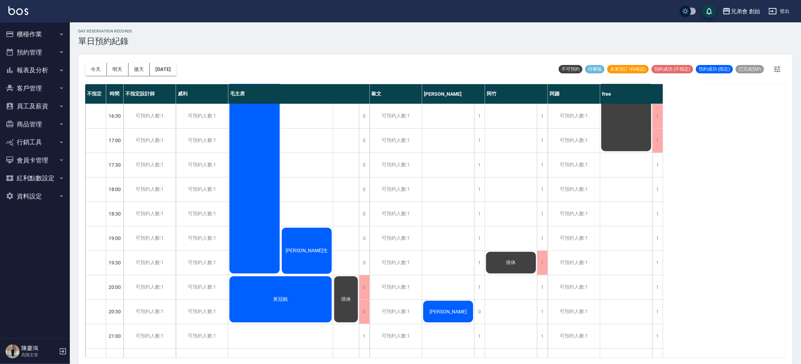
scroll to position [314, 0]
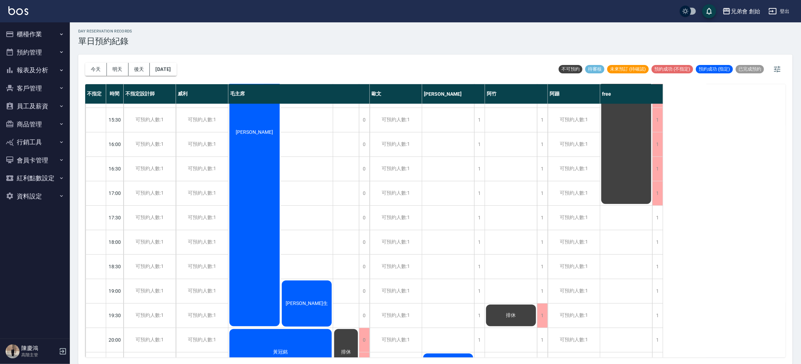
click at [97, 72] on button "今天" at bounding box center [96, 69] width 22 height 13
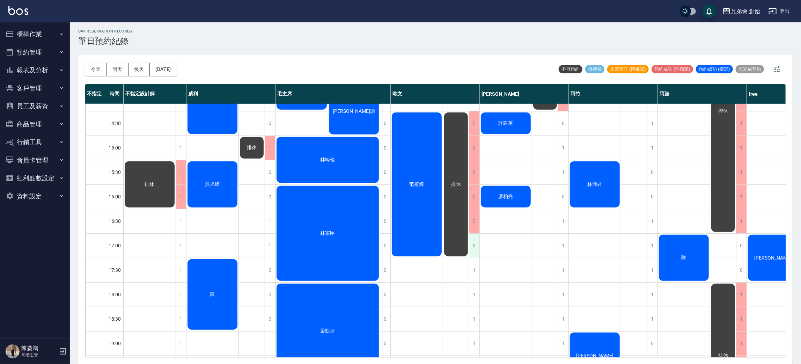
scroll to position [314, 0]
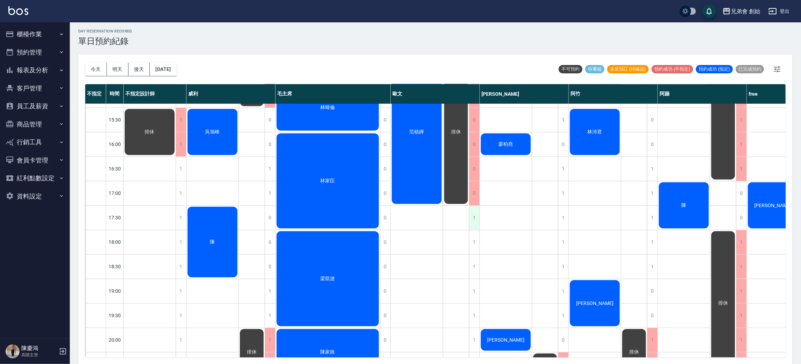
click at [477, 215] on div "1" at bounding box center [474, 218] width 10 height 24
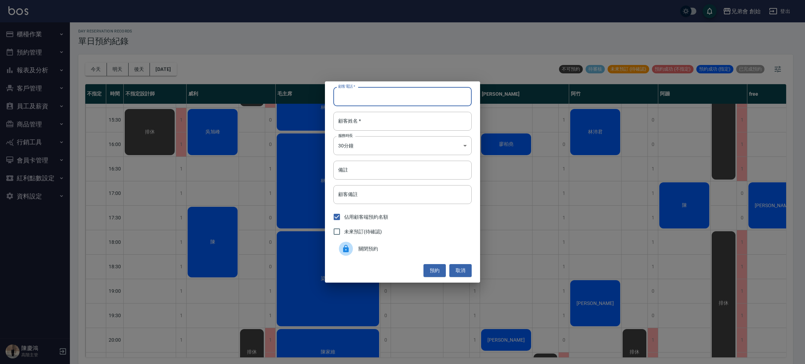
click at [364, 102] on input "顧客電話   *" at bounding box center [402, 96] width 138 height 19
type input "0975421378"
click at [370, 115] on input "顧客姓名   *" at bounding box center [402, 121] width 138 height 19
type input "羅"
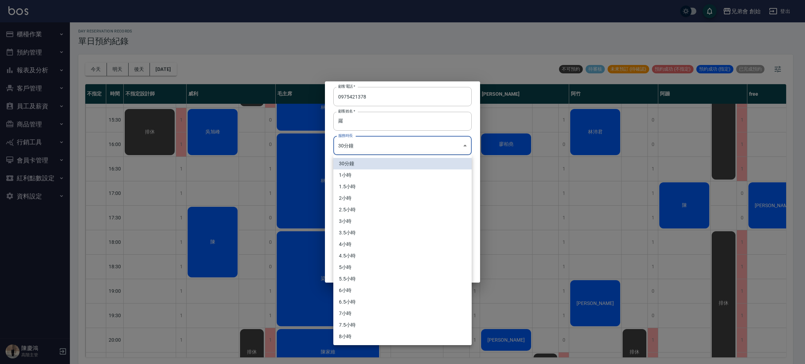
click at [363, 152] on body "兄弟會 創始 登出 櫃檯作業 打帳單 帳單列表 掛單列表 座位開單 營業儀表板 現金收支登錄 高階收支登錄 材料自購登錄 每日結帳 排班表 現場電腦打卡 掃碼…" at bounding box center [402, 181] width 805 height 366
click at [362, 175] on li "1小時" at bounding box center [402, 175] width 138 height 12
type input "2"
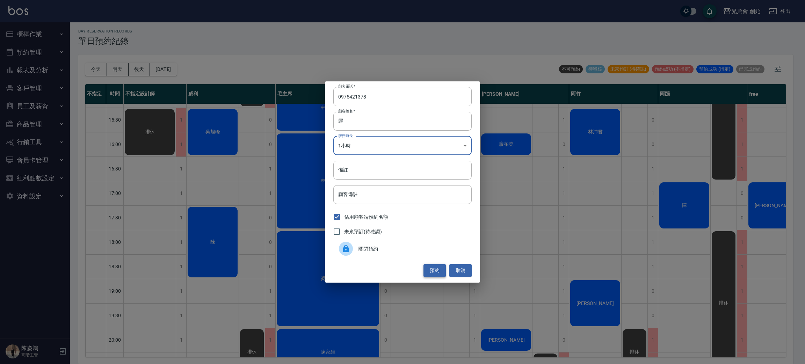
click at [430, 271] on button "預約" at bounding box center [434, 270] width 22 height 13
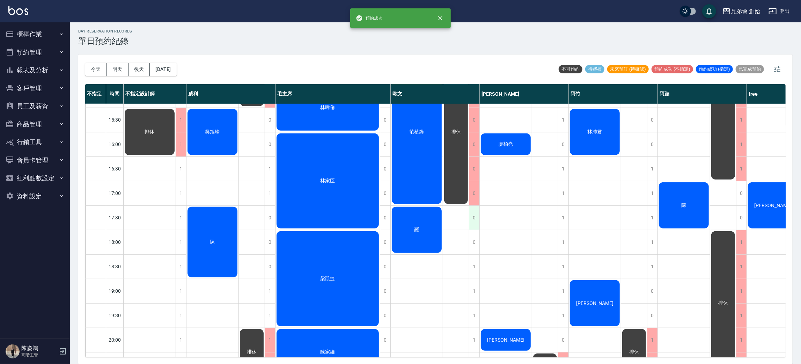
click at [475, 216] on div "0" at bounding box center [474, 218] width 10 height 24
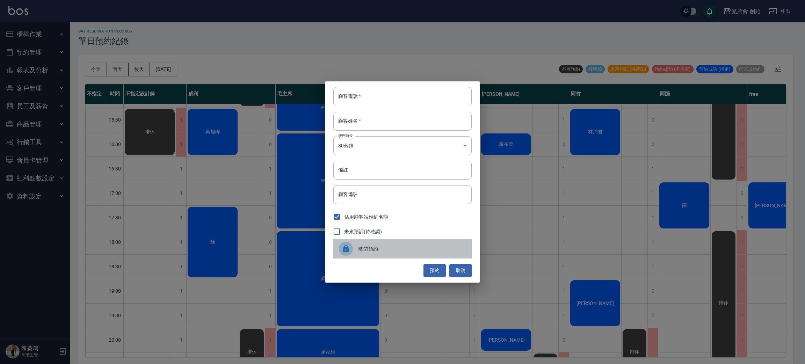
click at [372, 253] on div "關閉預約" at bounding box center [402, 249] width 138 height 20
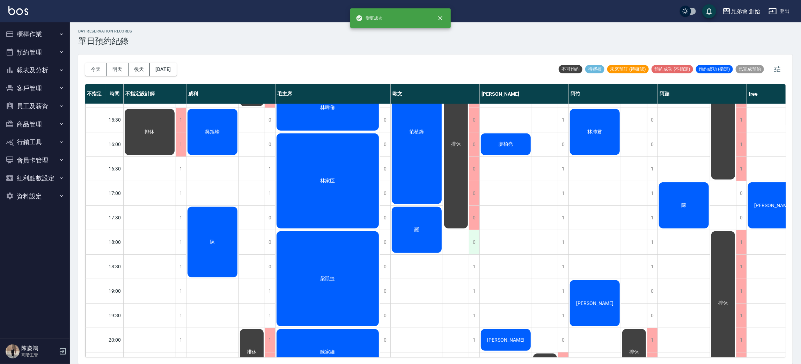
click at [475, 240] on div "0" at bounding box center [474, 242] width 10 height 24
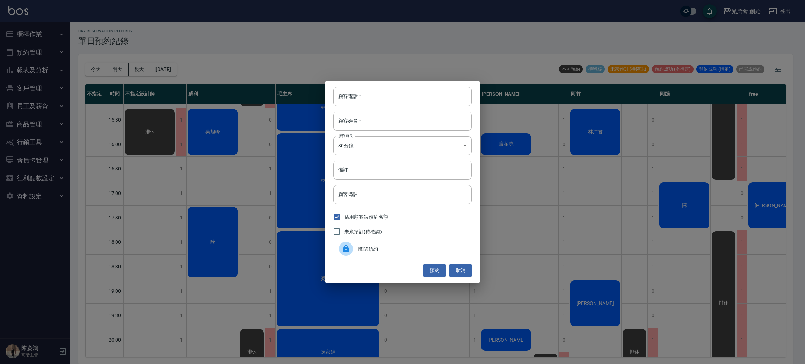
click at [379, 252] on span "關閉預約" at bounding box center [412, 248] width 108 height 7
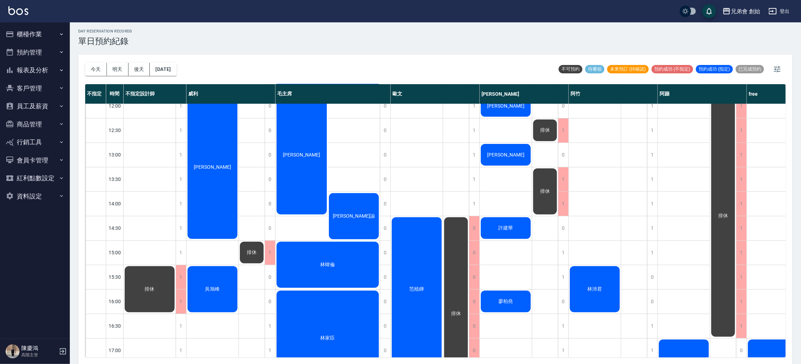
scroll to position [210, 0]
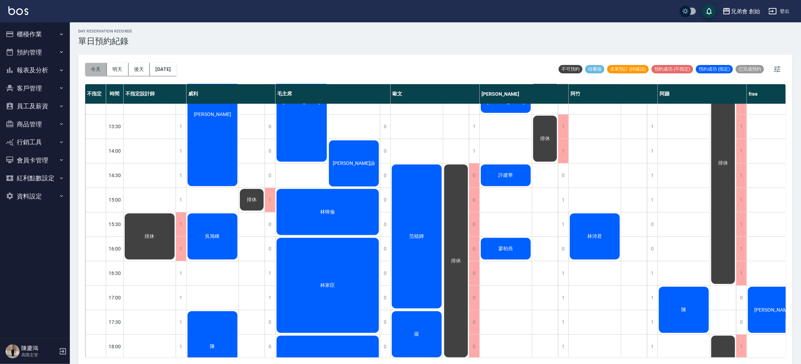
click at [100, 64] on button "今天" at bounding box center [96, 69] width 22 height 13
click at [108, 69] on button "明天" at bounding box center [118, 69] width 22 height 13
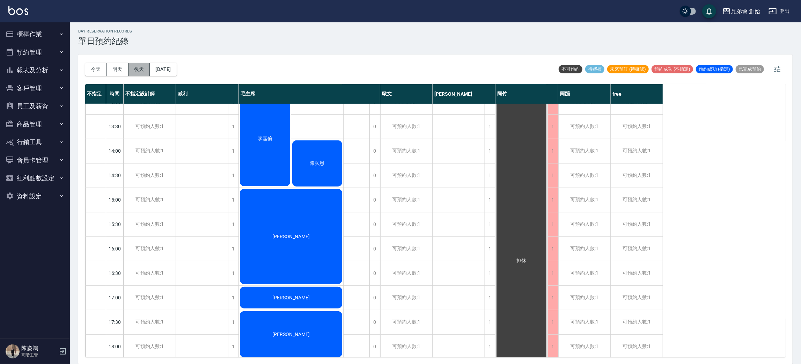
click at [131, 68] on button "後天" at bounding box center [140, 69] width 22 height 13
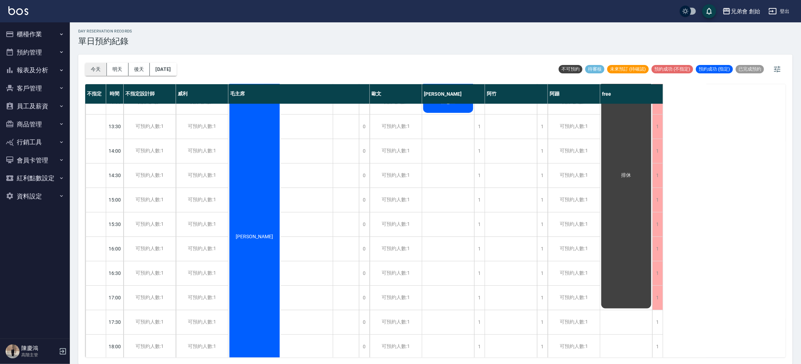
click at [104, 72] on button "今天" at bounding box center [96, 69] width 22 height 13
